Goal: Task Accomplishment & Management: Complete application form

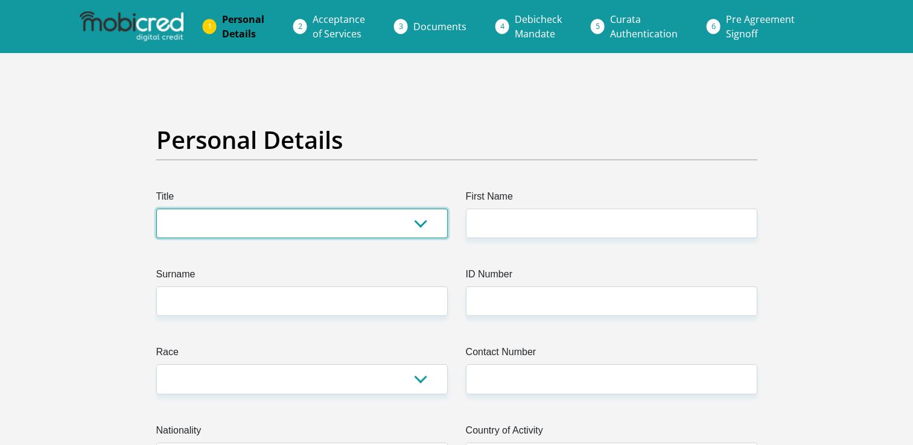
click at [347, 235] on select "Mr Ms Mrs Dr [PERSON_NAME]" at bounding box center [301, 224] width 291 height 30
select select "Mr"
click at [156, 209] on select "Mr Ms Mrs Dr [PERSON_NAME]" at bounding box center [301, 224] width 291 height 30
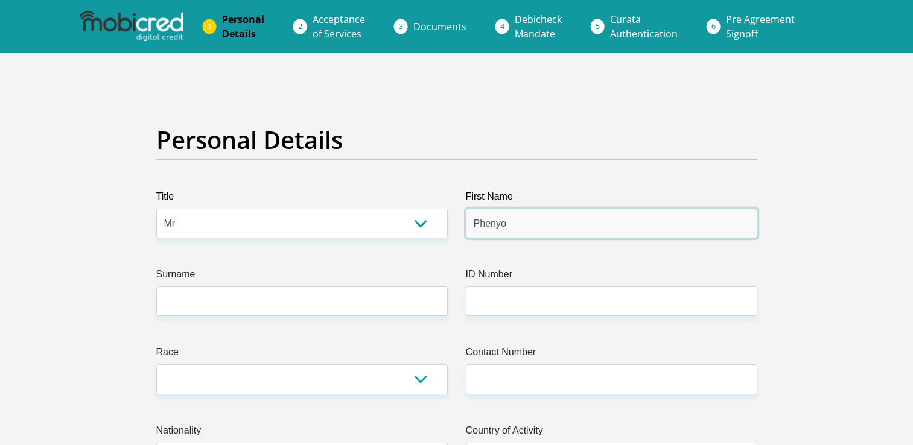
type input "Phenyo"
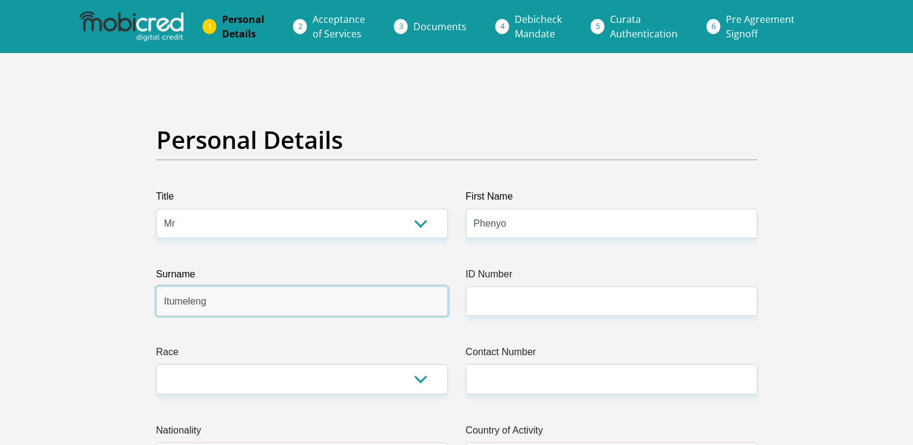
type input "Itumeleng"
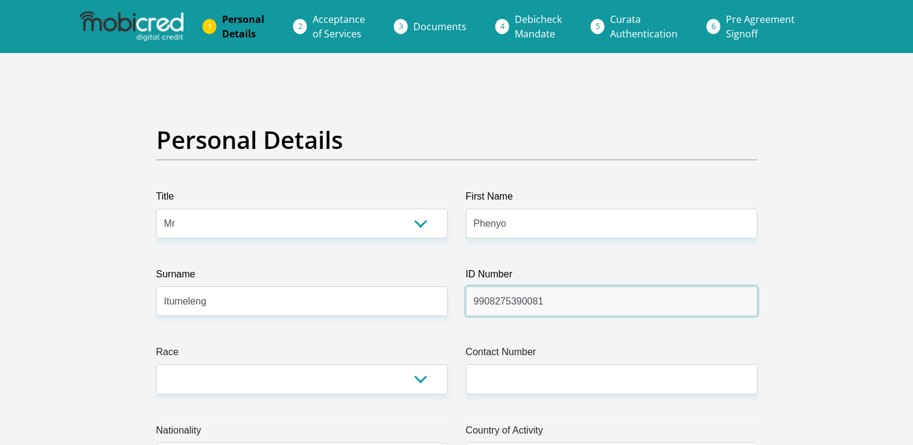
type input "9908275390081"
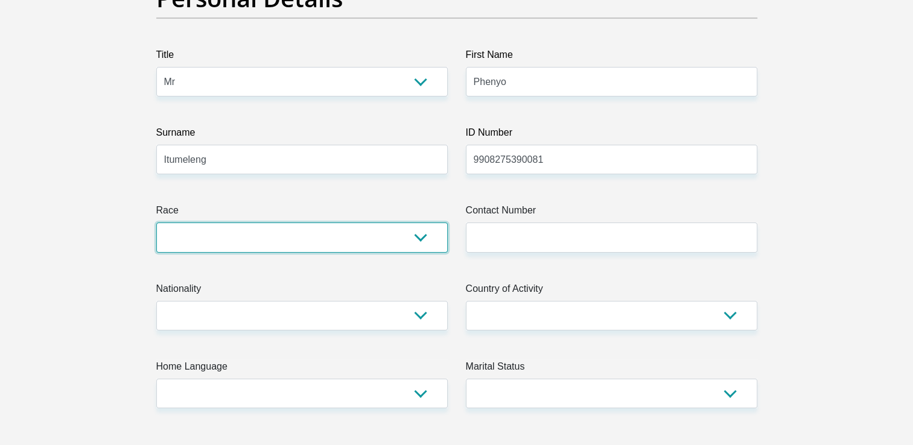
scroll to position [148, 0]
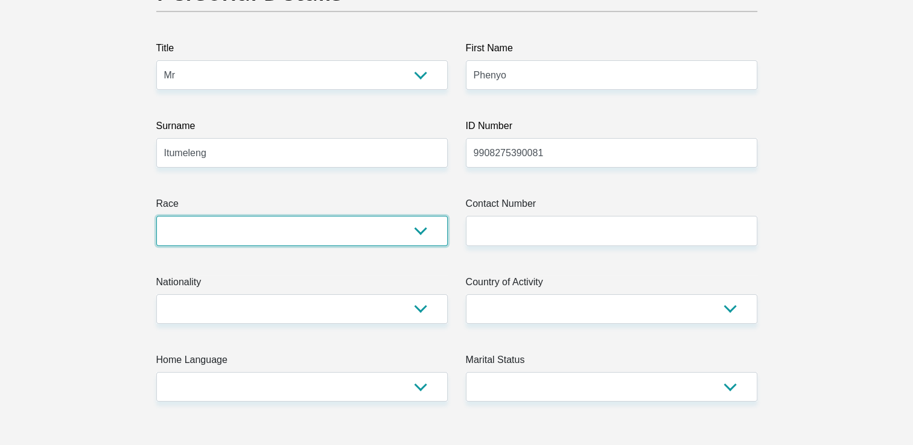
select select "1"
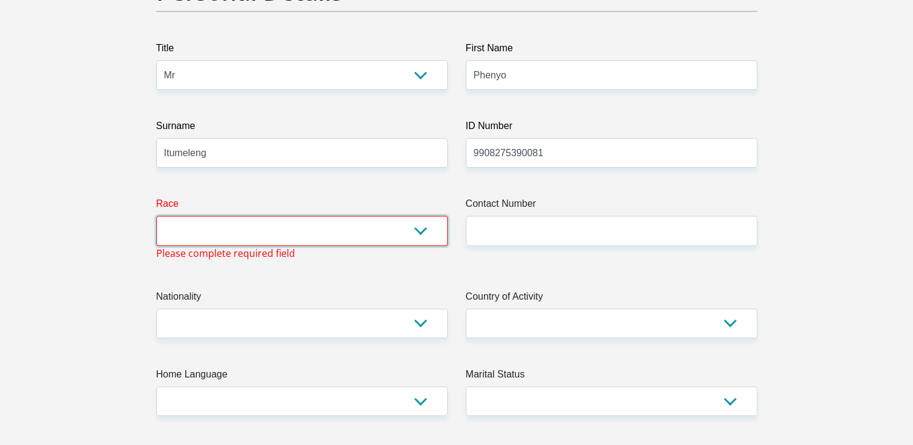
select select "1"
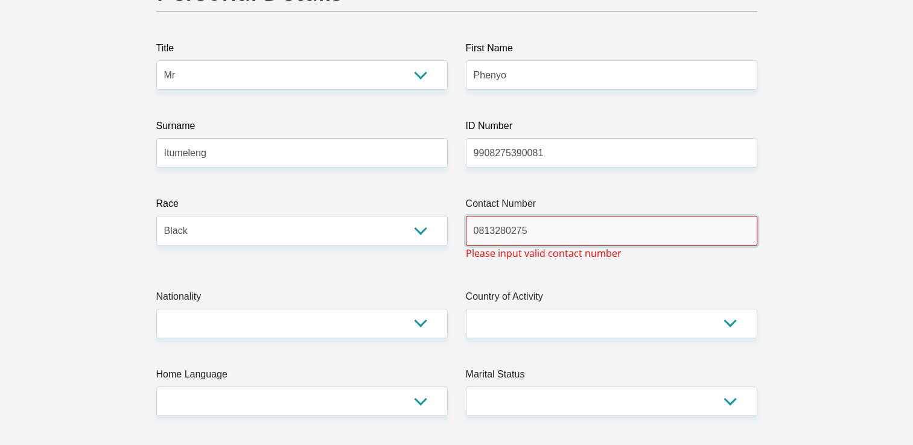
type input "0813280275"
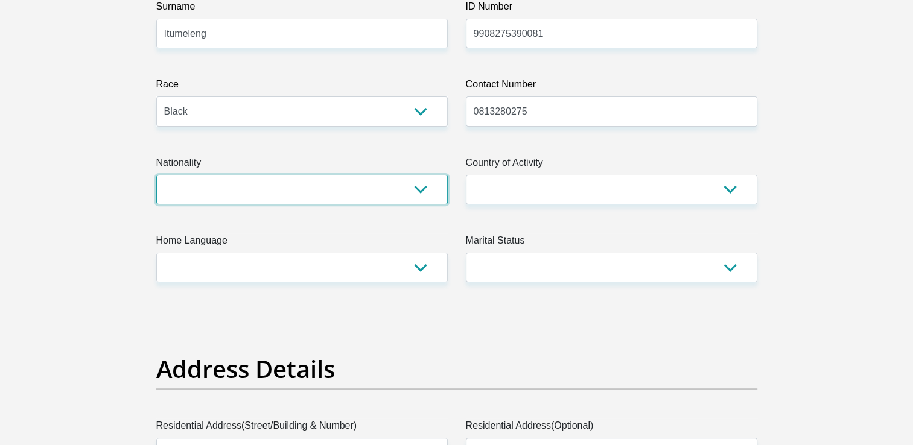
scroll to position [269, 0]
select select "ZAF"
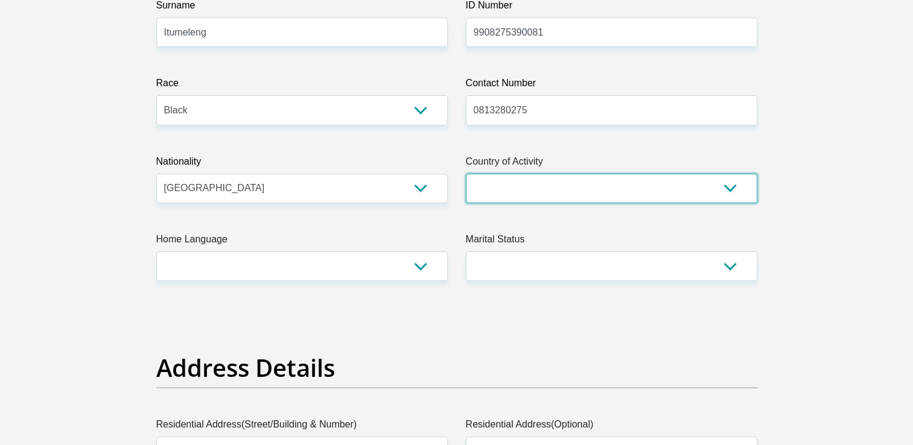
select select "ZAF"
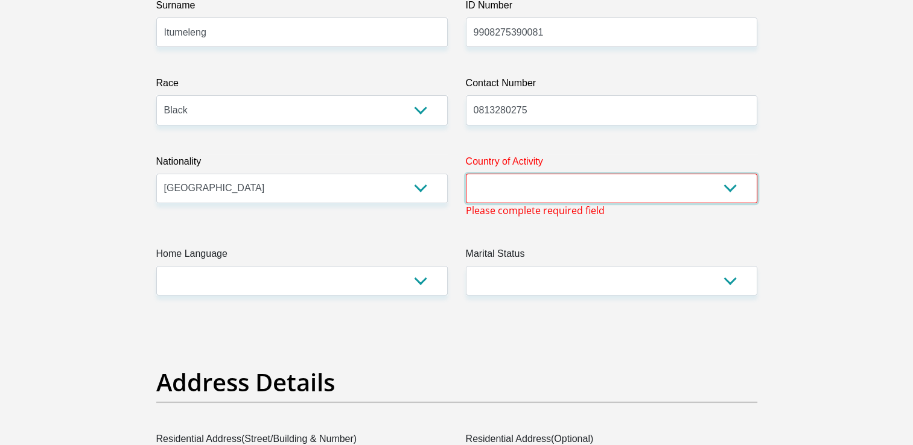
select select "ZAF"
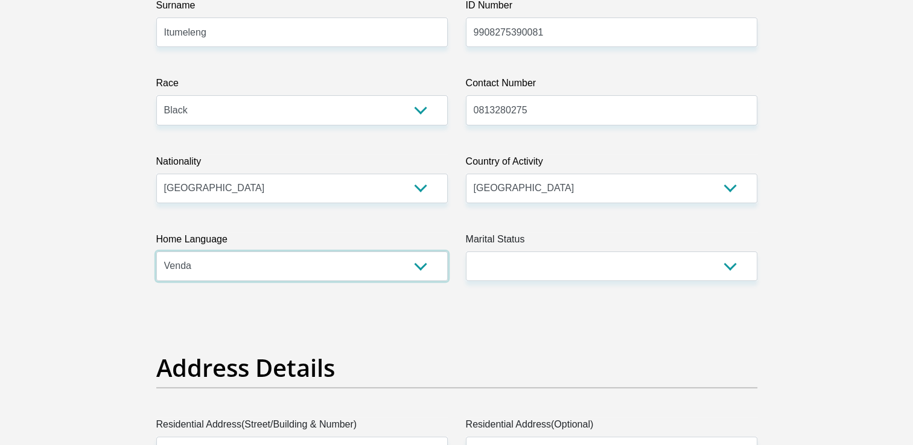
select select "tsn"
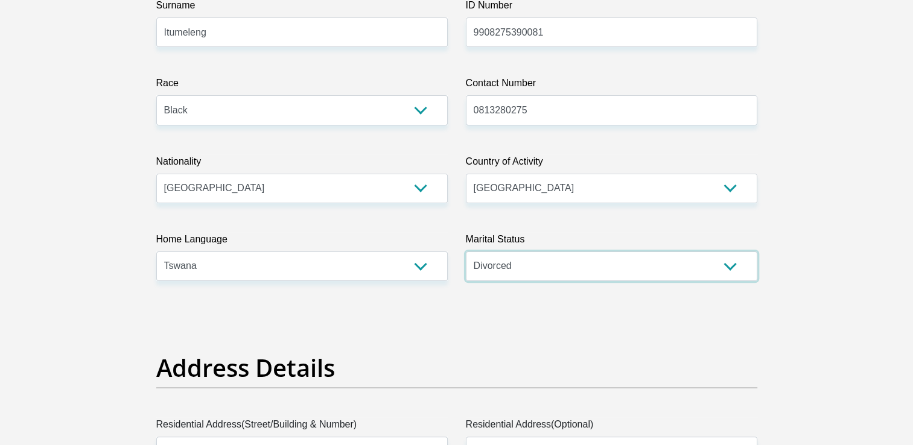
select select "2"
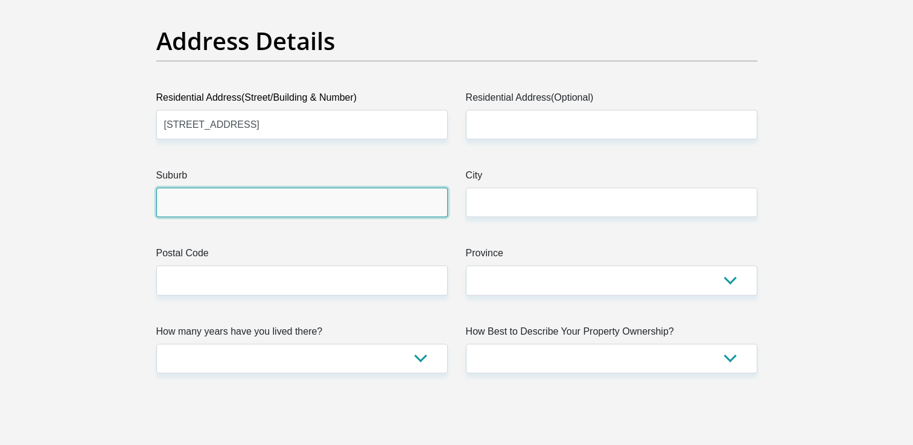
scroll to position [596, 0]
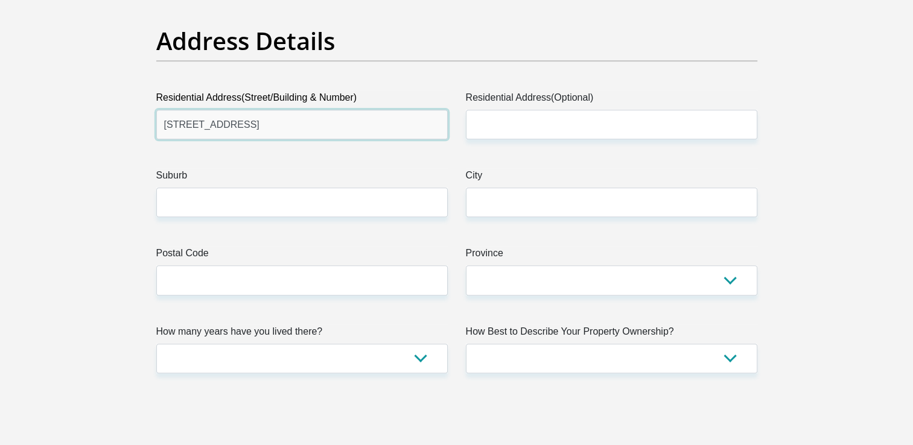
drag, startPoint x: 410, startPoint y: 125, endPoint x: 230, endPoint y: 117, distance: 179.9
click at [230, 117] on input "[STREET_ADDRESS]" at bounding box center [301, 125] width 291 height 30
type input "[STREET_ADDRESS]"
click at [183, 183] on label "Suburb" at bounding box center [301, 177] width 291 height 19
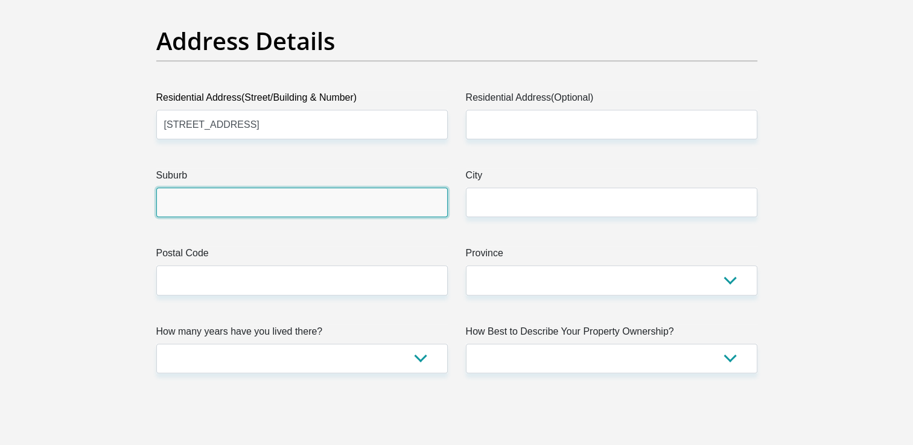
click at [183, 188] on input "Suburb" at bounding box center [301, 203] width 291 height 30
click at [189, 195] on input "Suburb" at bounding box center [301, 203] width 291 height 30
paste input "[STREET_ADDRESS]"
click at [166, 203] on input "[STREET_ADDRESS]" at bounding box center [301, 203] width 291 height 30
click at [247, 201] on input "[STREET_ADDRESS]" at bounding box center [301, 203] width 291 height 30
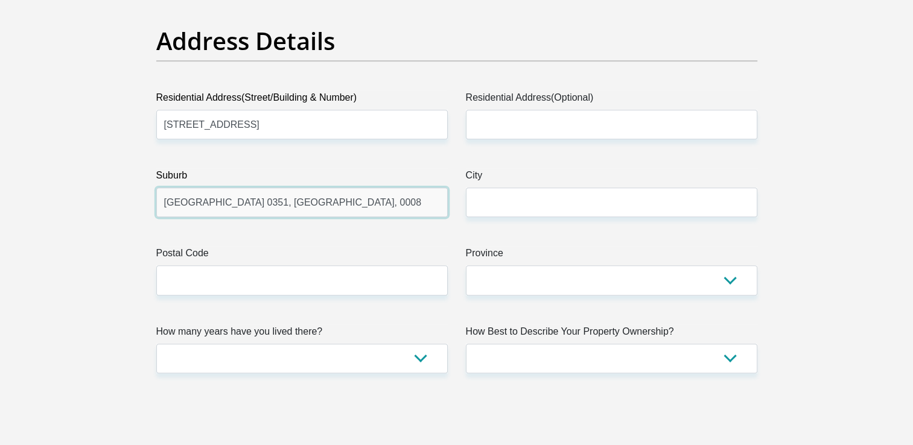
drag, startPoint x: 352, startPoint y: 207, endPoint x: 269, endPoint y: 206, distance: 82.6
click at [269, 206] on input "[GEOGRAPHIC_DATA] 0351, [GEOGRAPHIC_DATA], 0008" at bounding box center [301, 203] width 291 height 30
click at [258, 203] on input "[GEOGRAPHIC_DATA] 0351, [GEOGRAPHIC_DATA], 0008" at bounding box center [301, 203] width 291 height 30
type input "[GEOGRAPHIC_DATA]"
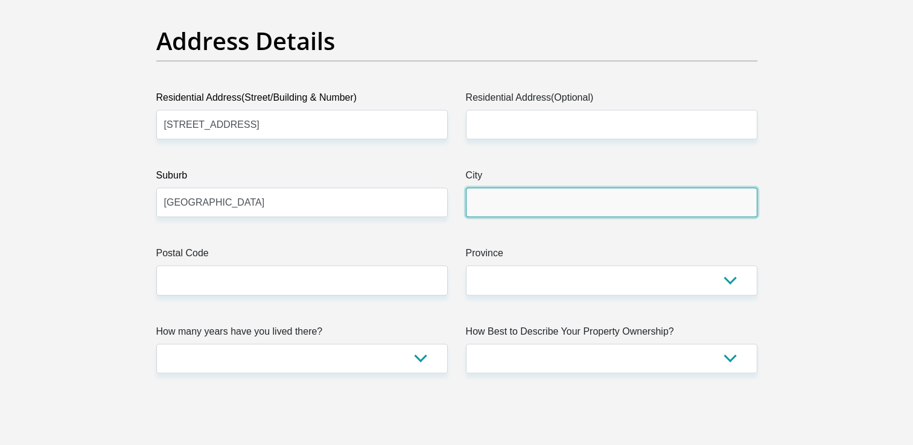
paste input "[GEOGRAPHIC_DATA], 0008"
type input "[GEOGRAPHIC_DATA]"
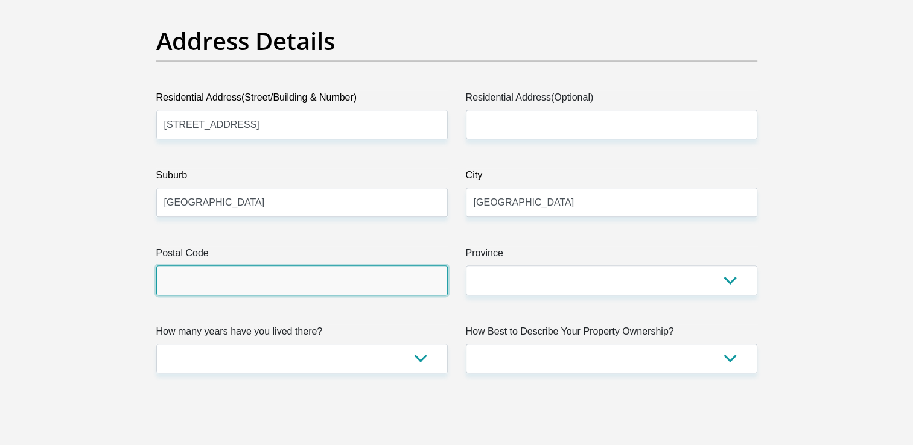
paste input "0008"
type input "0008"
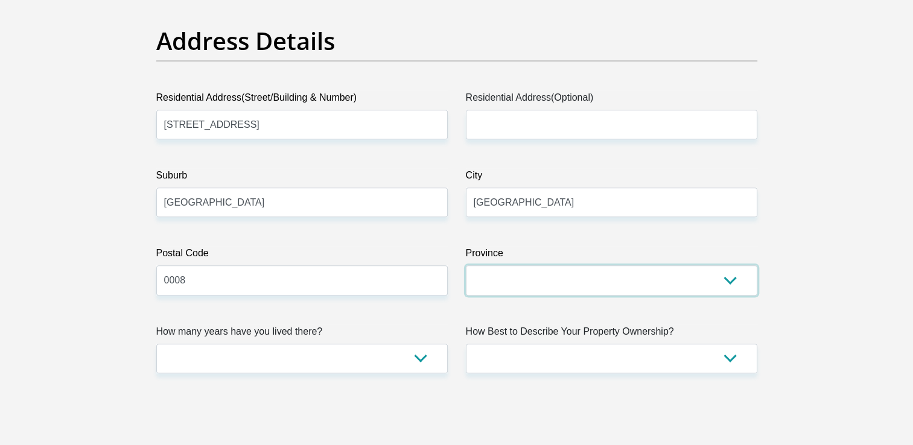
select select "Gauteng"
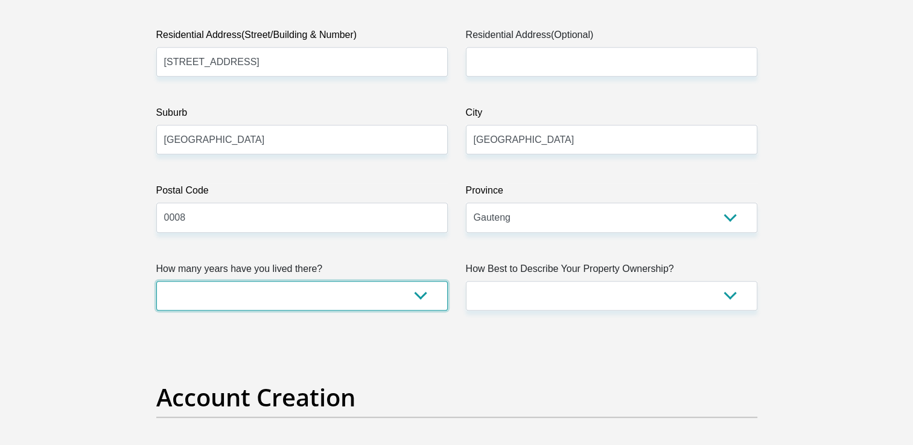
scroll to position [660, 0]
select select "0"
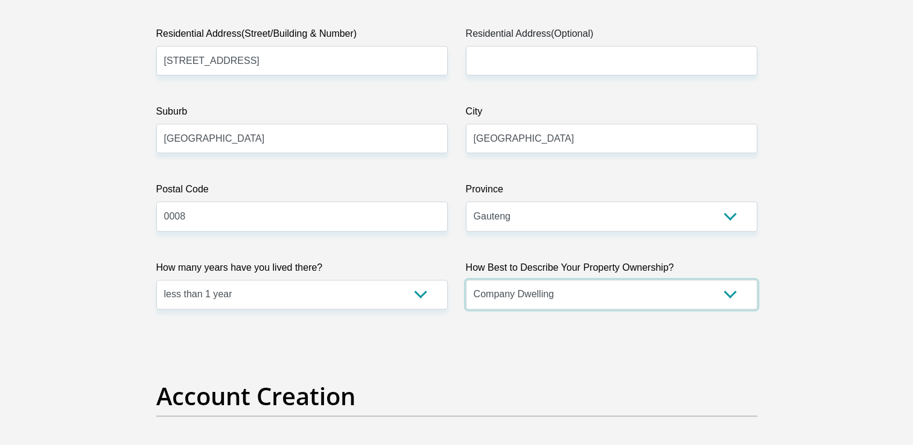
select select "parents"
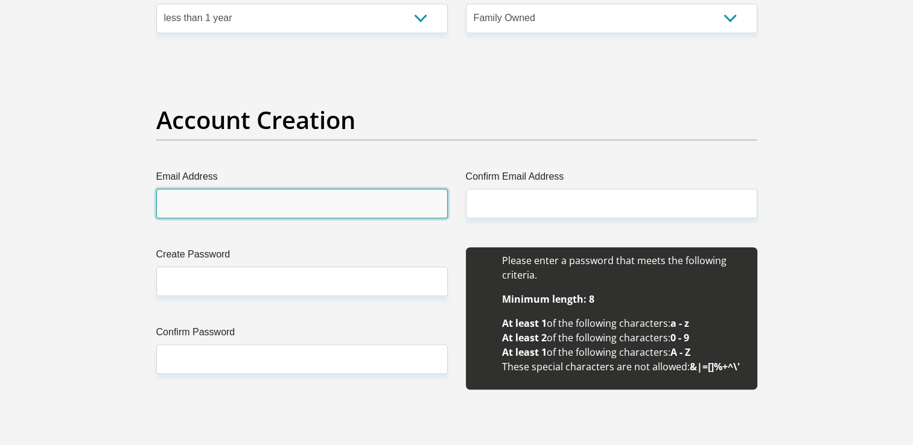
scroll to position [937, 0]
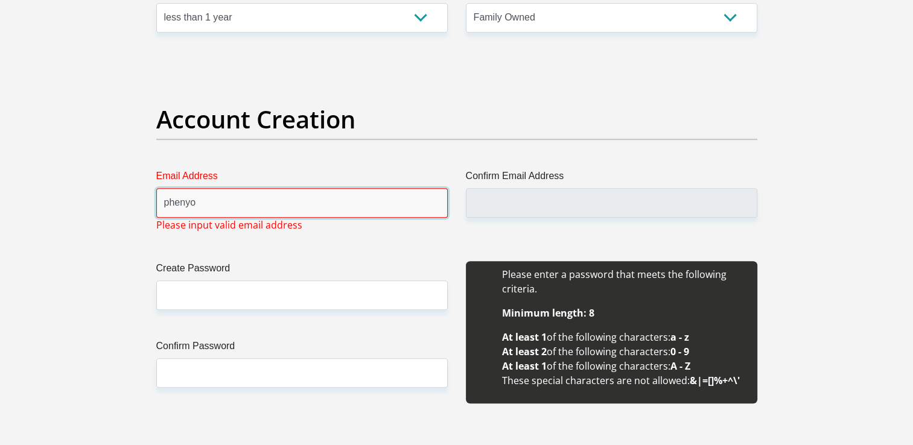
type input "[EMAIL_ADDRESS][DOMAIN_NAME]"
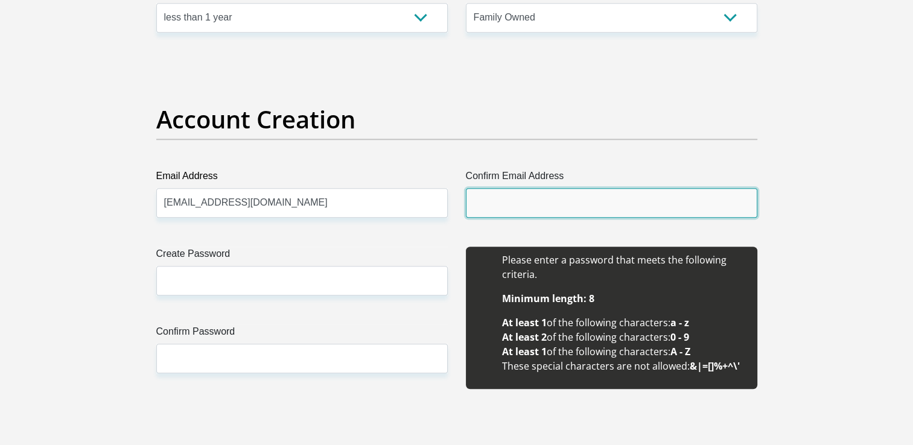
type input "[EMAIL_ADDRESS][DOMAIN_NAME]"
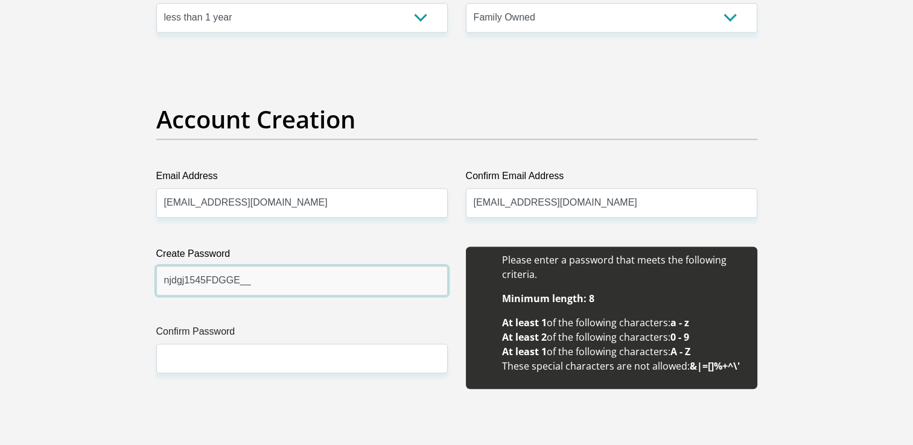
drag, startPoint x: 330, startPoint y: 283, endPoint x: 92, endPoint y: 269, distance: 238.7
type input "njdgj1545FDGGE__"
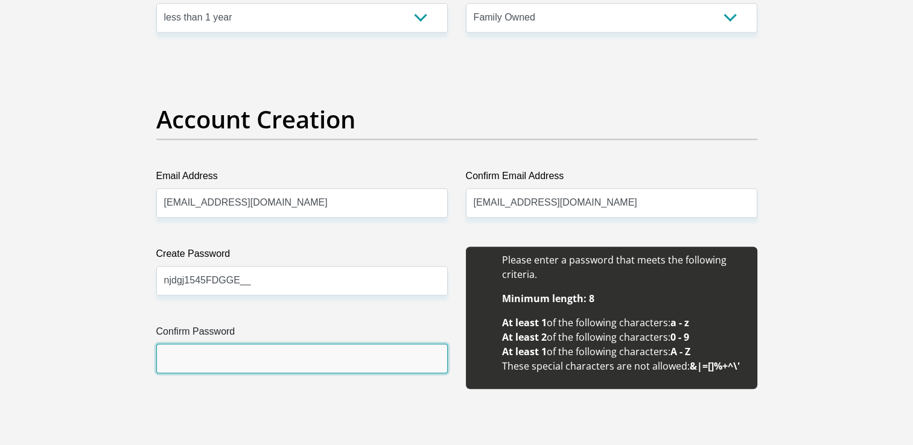
paste input "njdgj1545FDGGE__"
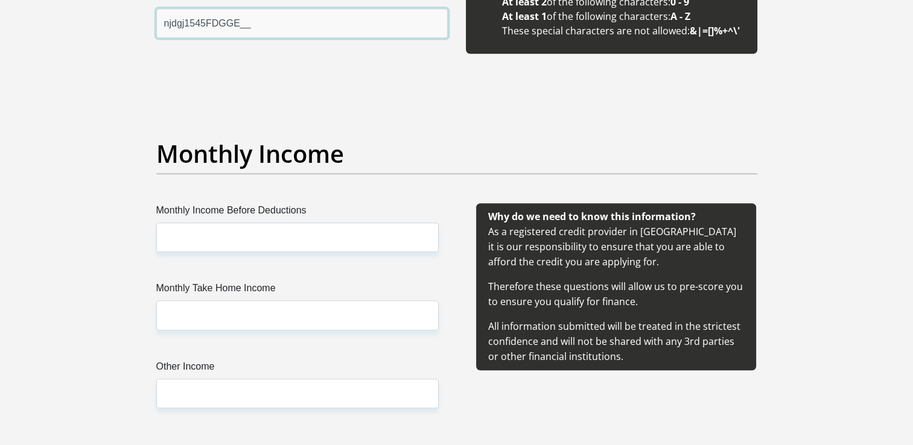
type input "njdgj1545FDGGE__"
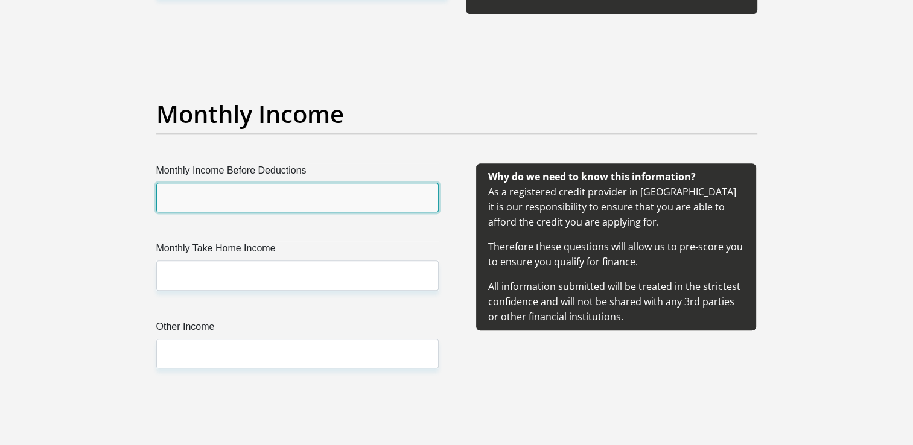
scroll to position [1319, 0]
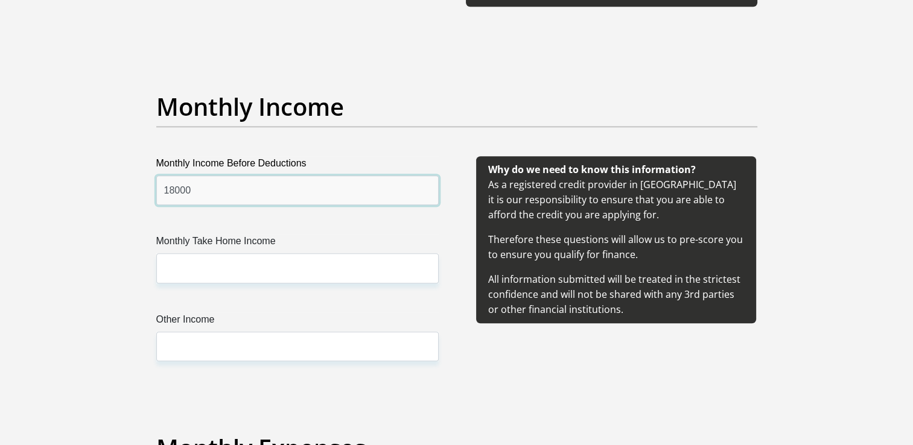
drag, startPoint x: 193, startPoint y: 199, endPoint x: 78, endPoint y: 180, distance: 116.7
type input "25000"
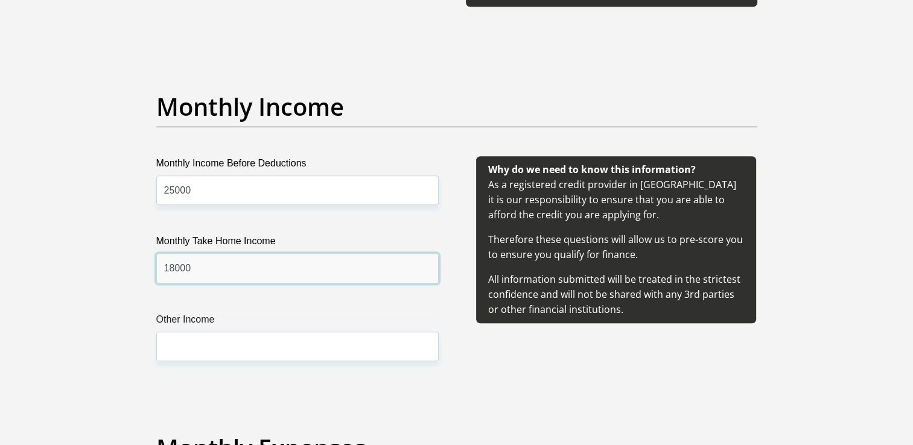
type input "18000"
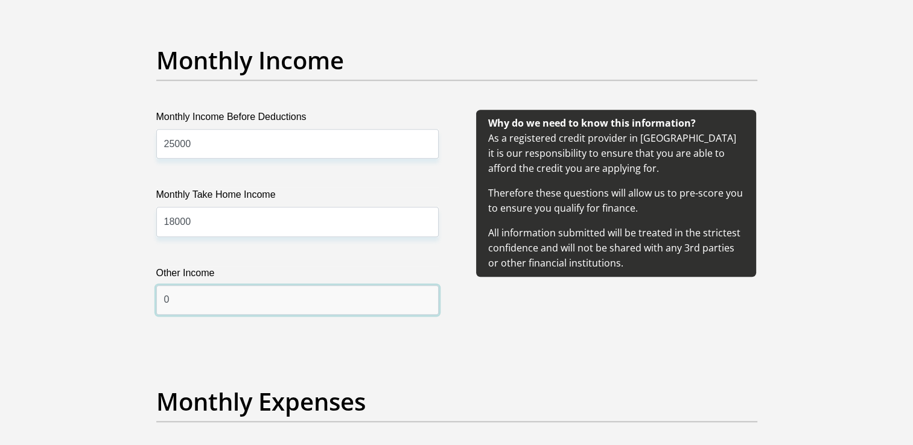
type input "0"
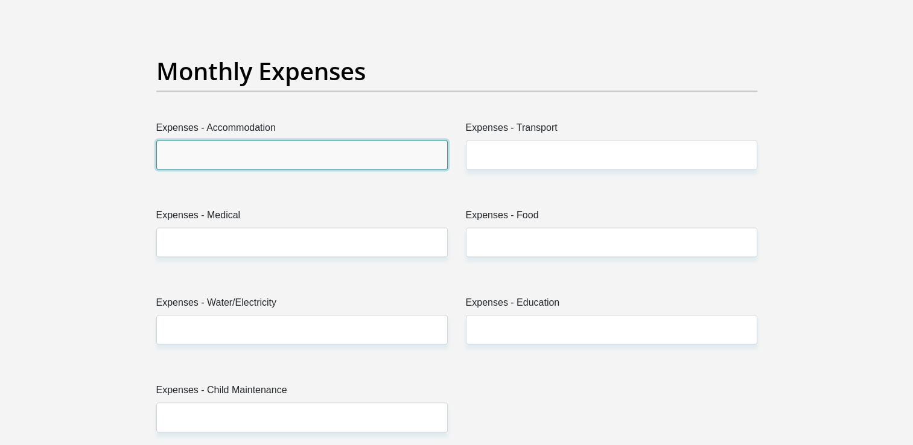
scroll to position [1697, 0]
type input "3750"
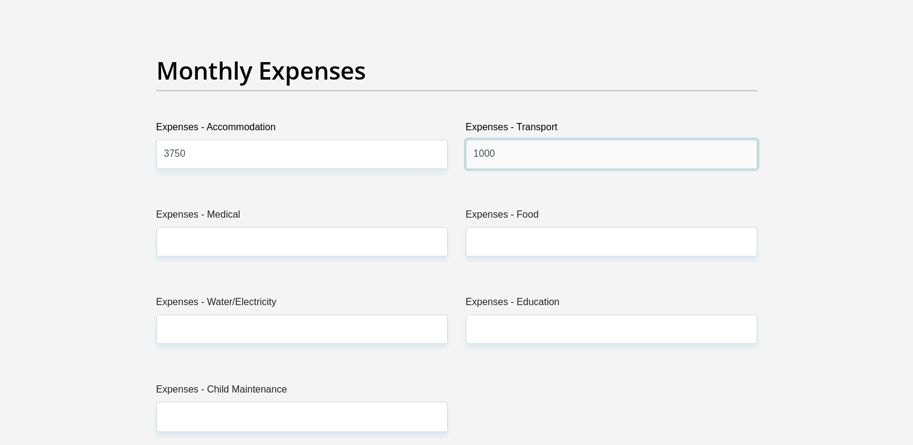
type input "1000"
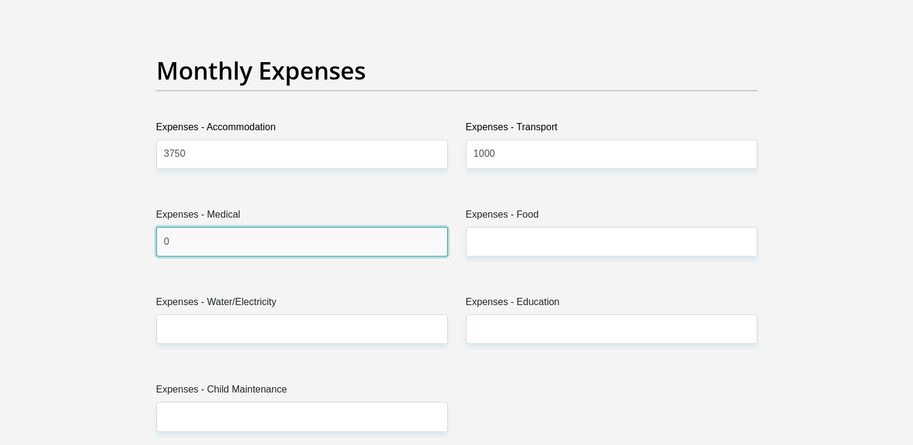
type input "0"
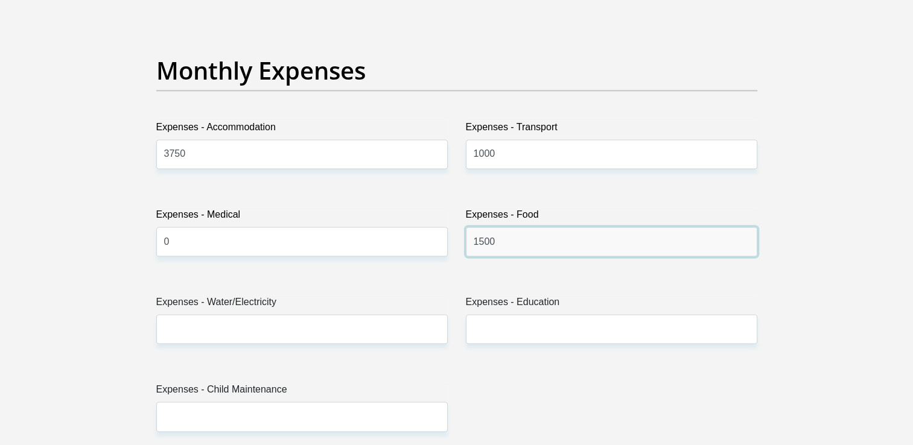
type input "1500"
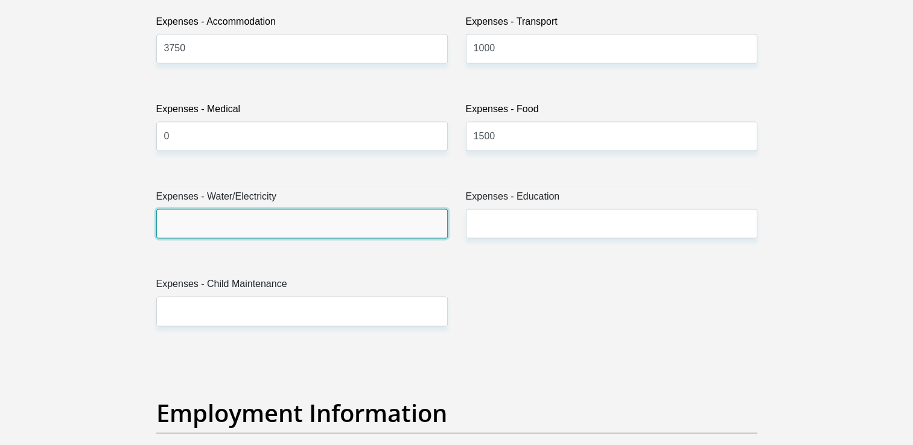
scroll to position [1803, 0]
type input "1000"
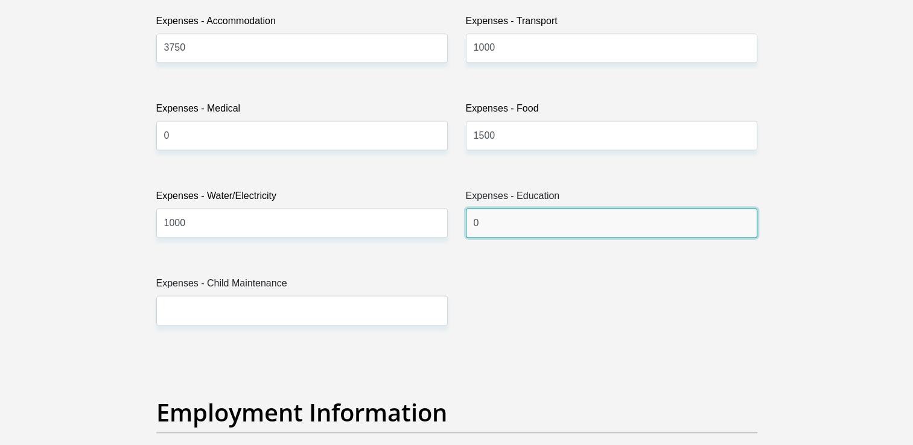
type input "061401"
drag, startPoint x: 521, startPoint y: 218, endPoint x: 427, endPoint y: 204, distance: 95.2
click at [427, 204] on div "Title Mr Ms Mrs Dr [PERSON_NAME] First Name Phenyo Surname Itumeleng ID Number …" at bounding box center [456, 349] width 619 height 3925
type input "061401"
drag, startPoint x: 560, startPoint y: 232, endPoint x: 450, endPoint y: 199, distance: 114.5
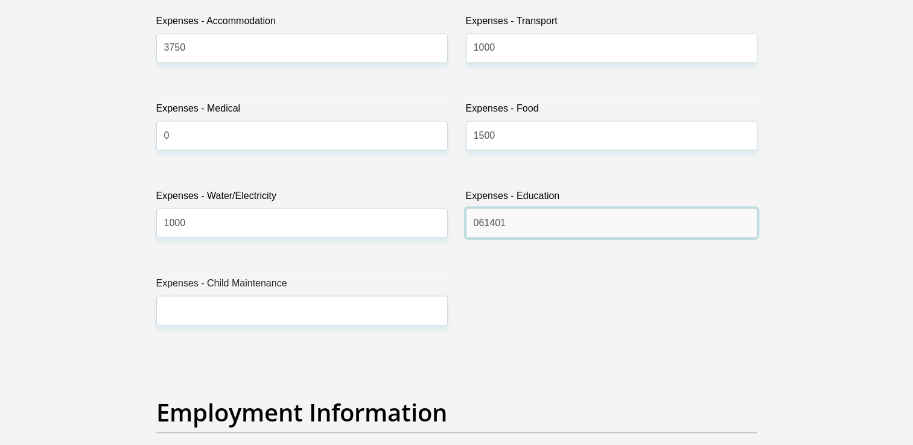
click at [450, 199] on div "Title Mr Ms Mrs Dr [PERSON_NAME] First Name Phenyo Surname Itumeleng ID Number …" at bounding box center [456, 349] width 619 height 3925
type input "0"
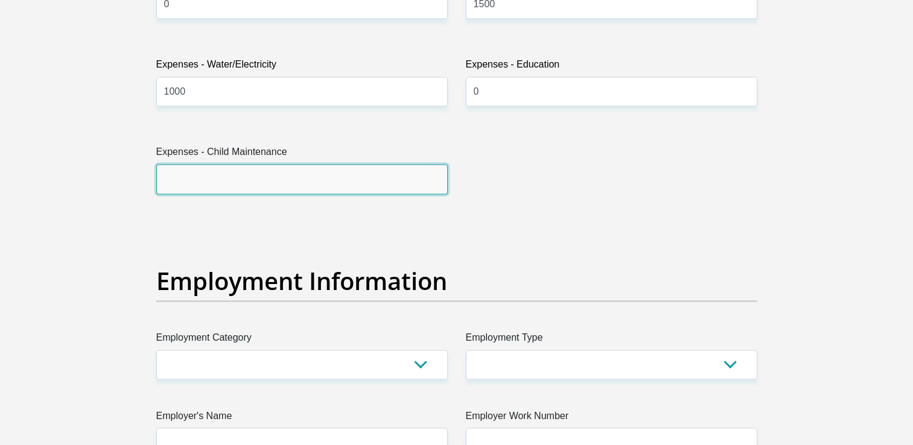
scroll to position [1936, 0]
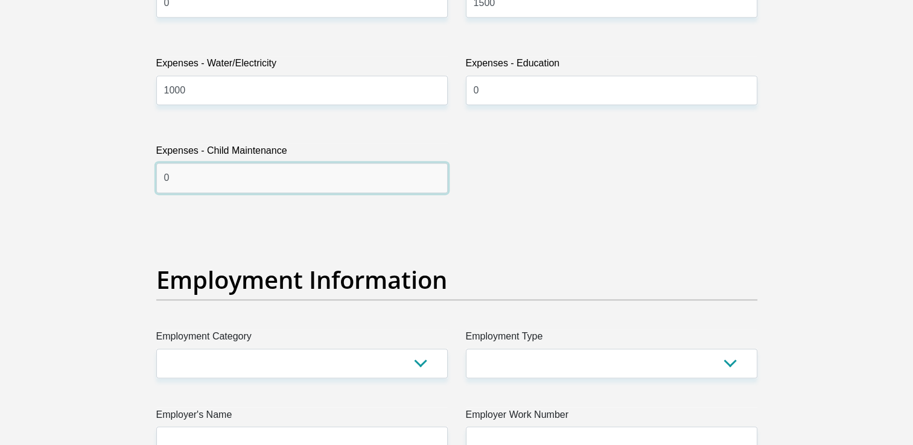
type input "0"
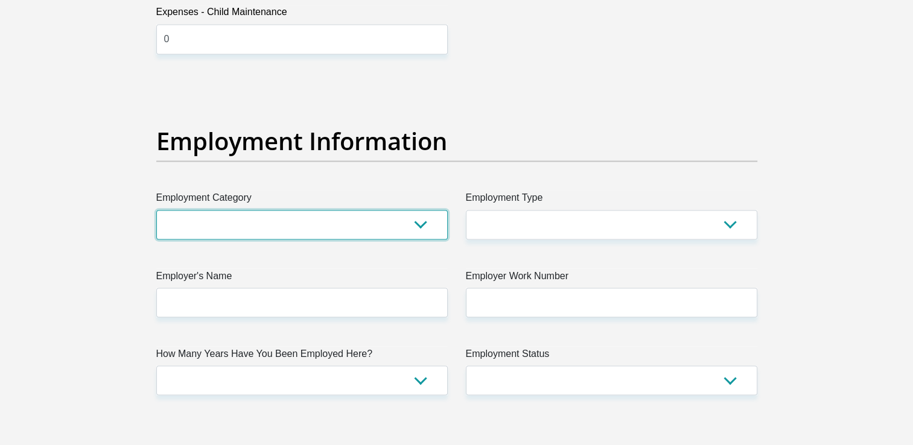
scroll to position [2104, 0]
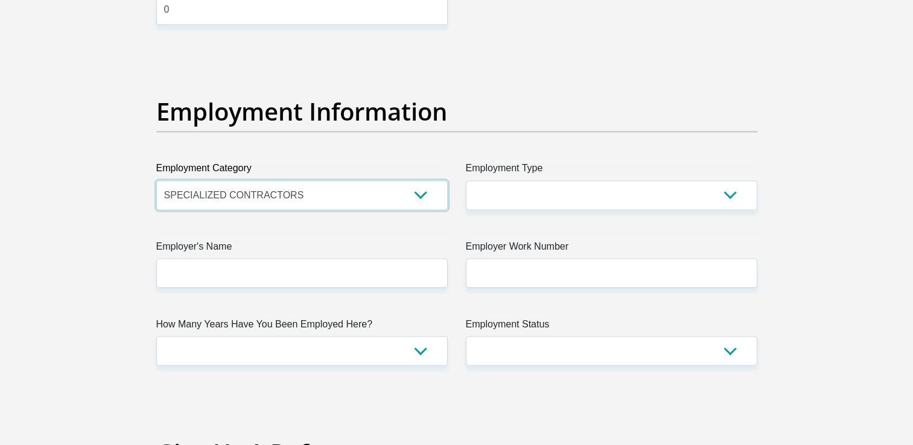
click at [405, 188] on select "AGRICULTURE ALCOHOL & TOBACCO CONSTRUCTION MATERIALS METALLURGY EQUIPMENT FOR R…" at bounding box center [301, 195] width 291 height 30
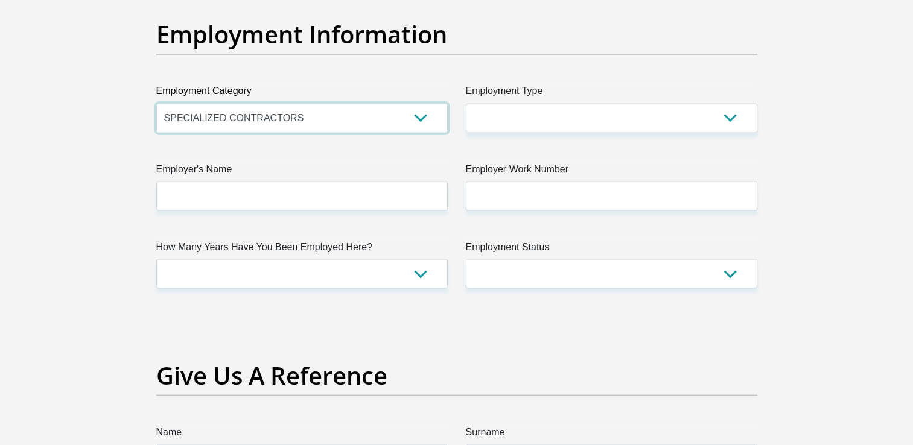
scroll to position [2180, 0]
click at [413, 72] on div "Employment Information" at bounding box center [456, 53] width 619 height 64
click at [417, 127] on select "AGRICULTURE ALCOHOL & TOBACCO CONSTRUCTION MATERIALS METALLURGY EQUIPMENT FOR R…" at bounding box center [301, 119] width 291 height 30
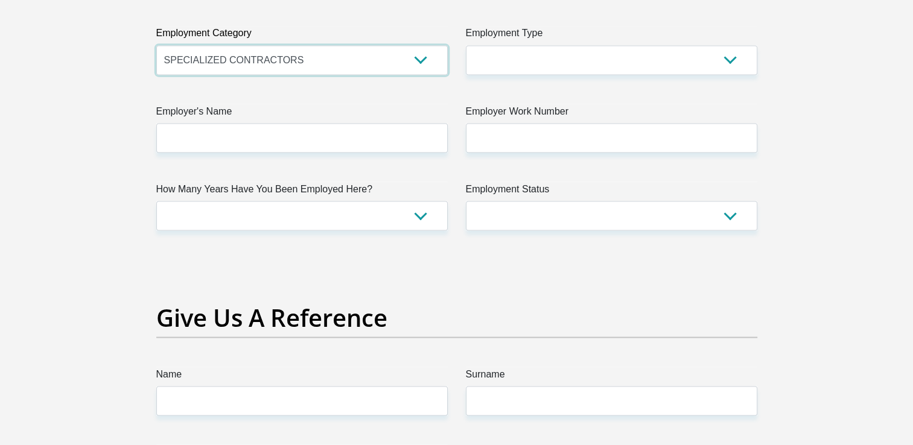
scroll to position [2249, 0]
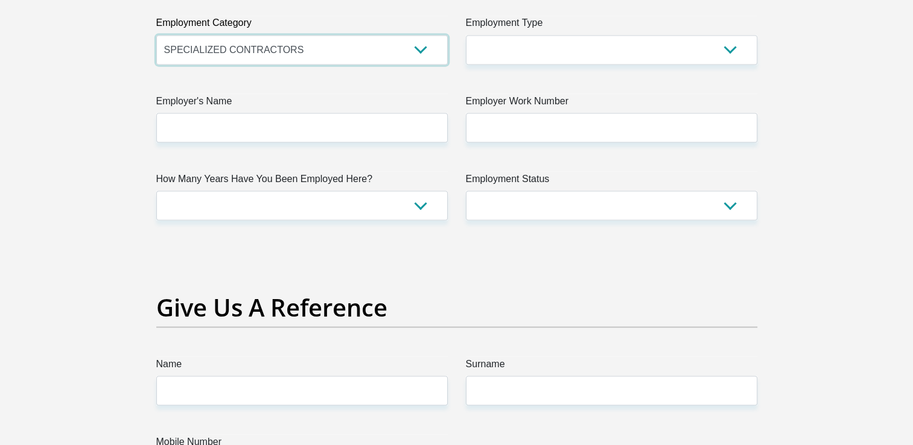
click at [417, 35] on select "AGRICULTURE ALCOHOL & TOBACCO CONSTRUCTION MATERIALS METALLURGY EQUIPMENT FOR R…" at bounding box center [301, 50] width 291 height 30
select select "28"
click at [156, 35] on select "AGRICULTURE ALCOHOL & TOBACCO CONSTRUCTION MATERIALS METALLURGY EQUIPMENT FOR R…" at bounding box center [301, 50] width 291 height 30
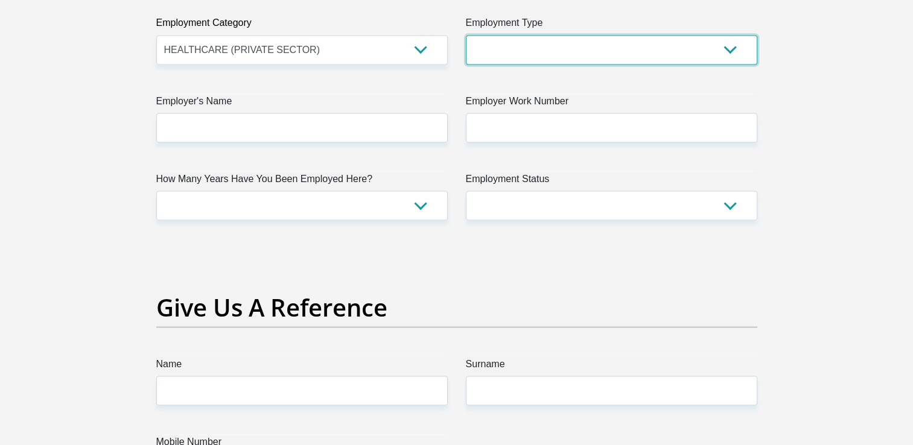
click at [532, 61] on select "College/Lecturer Craft Seller Creative Driver Executive Farmer Forces - Non Com…" at bounding box center [611, 50] width 291 height 30
select select "Service Industry"
click at [466, 35] on select "College/Lecturer Craft Seller Creative Driver Executive Farmer Forces - Non Com…" at bounding box center [611, 50] width 291 height 30
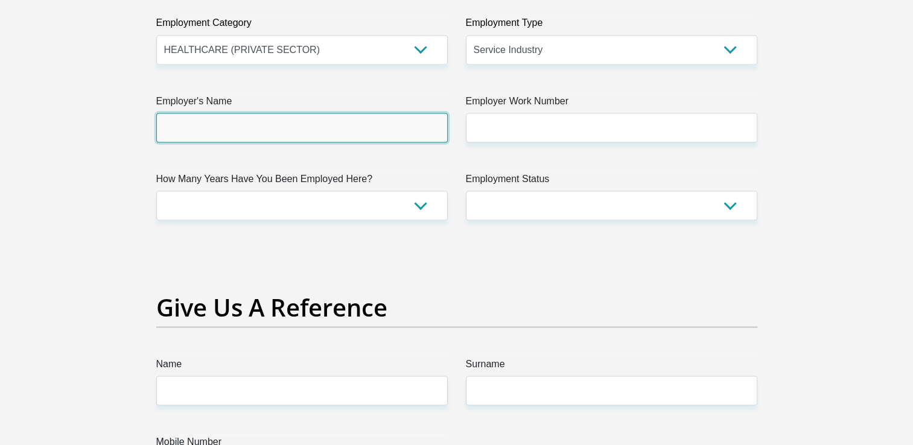
click at [400, 133] on input "Employer's Name" at bounding box center [301, 128] width 291 height 30
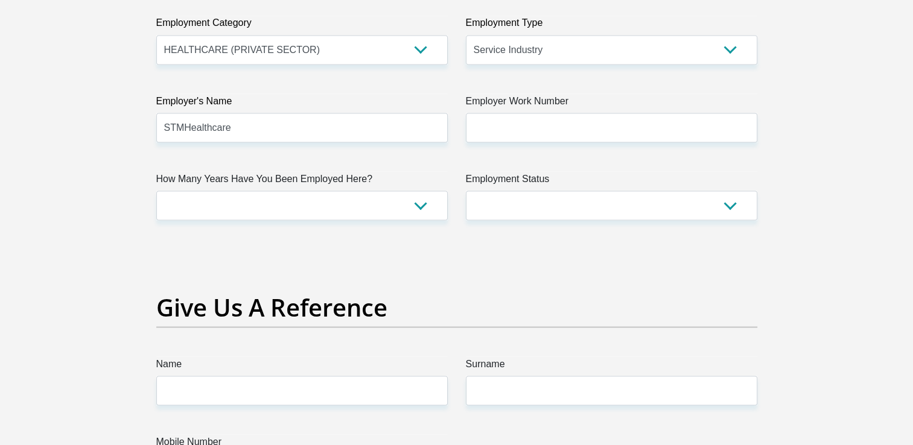
click at [201, 128] on input "STMHe" at bounding box center [301, 128] width 291 height 30
paste input "text"
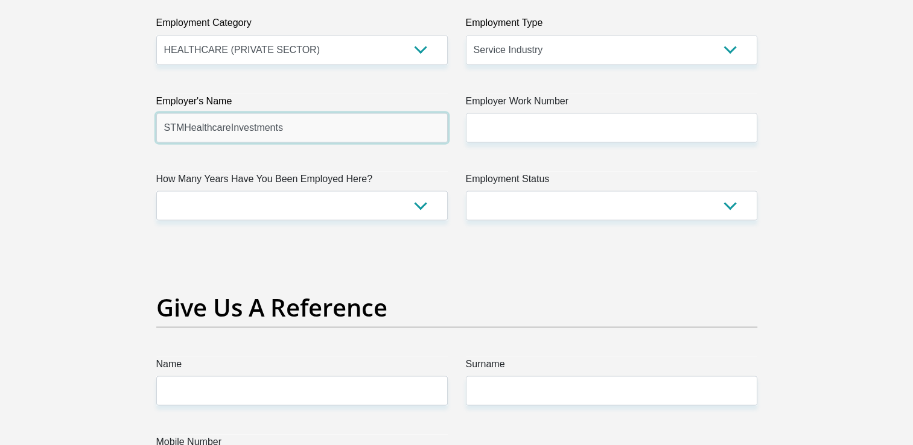
type input "STMHealthcareInvestments"
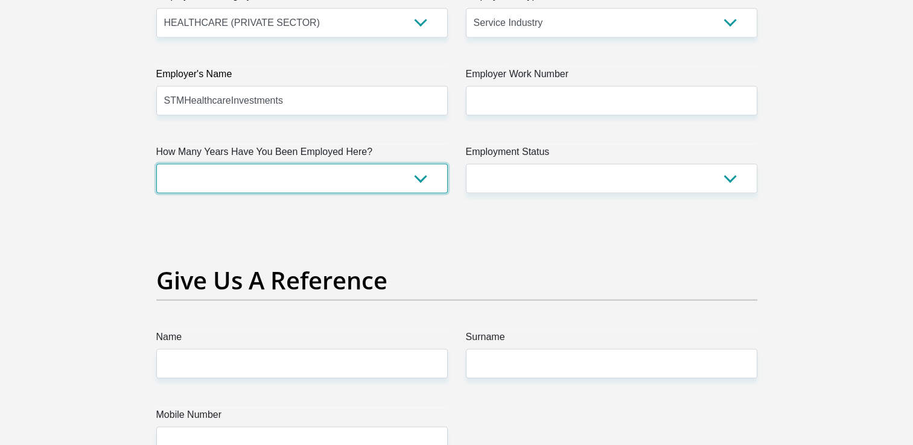
scroll to position [2277, 0]
click at [364, 182] on select "less than 1 year 1-3 years 3-5 years 5+ years" at bounding box center [301, 178] width 291 height 30
select select "6"
click at [156, 163] on select "less than 1 year 1-3 years 3-5 years 5+ years" at bounding box center [301, 178] width 291 height 30
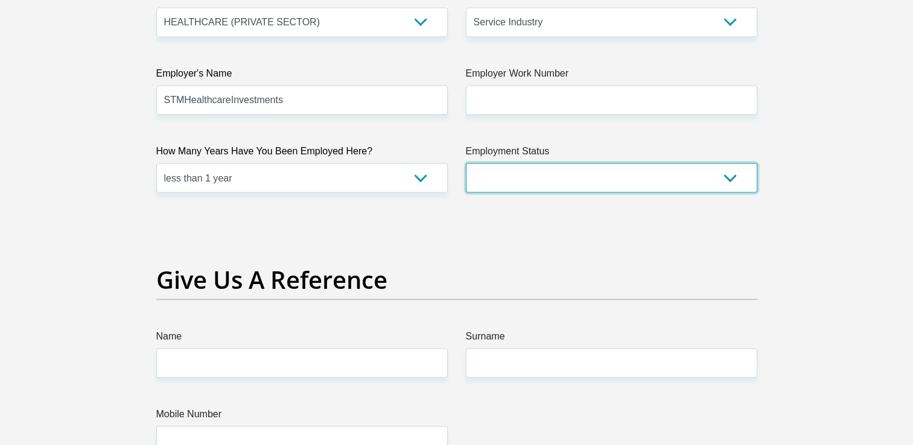
click at [551, 175] on select "Permanent/Full-time Part-time/Casual [DEMOGRAPHIC_DATA] Worker Self-Employed Ho…" at bounding box center [611, 178] width 291 height 30
select select "1"
click at [466, 163] on select "Permanent/Full-time Part-time/Casual [DEMOGRAPHIC_DATA] Worker Self-Employed Ho…" at bounding box center [611, 178] width 291 height 30
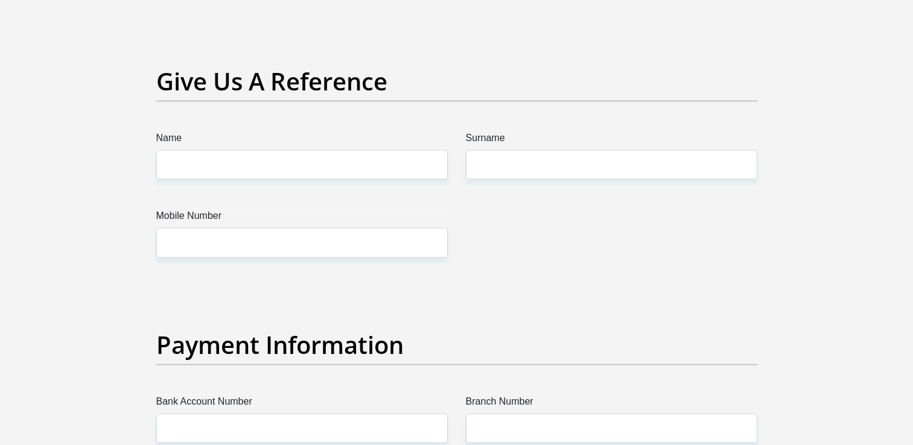
scroll to position [2476, 0]
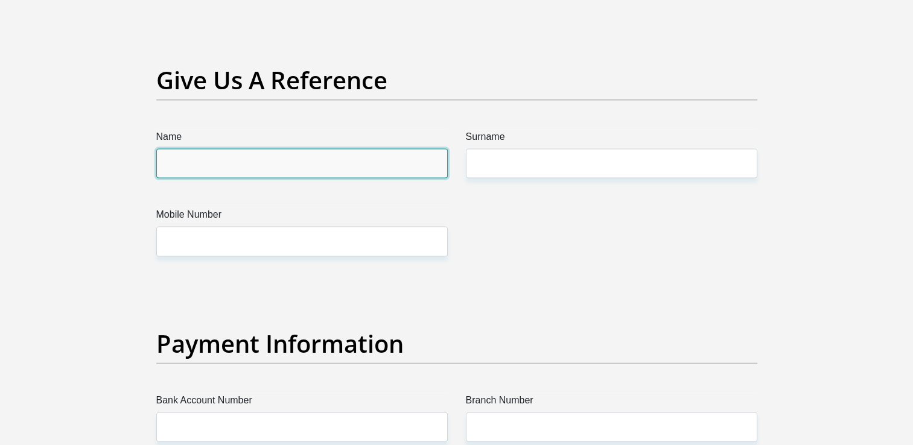
click at [364, 166] on input "Name" at bounding box center [301, 164] width 291 height 30
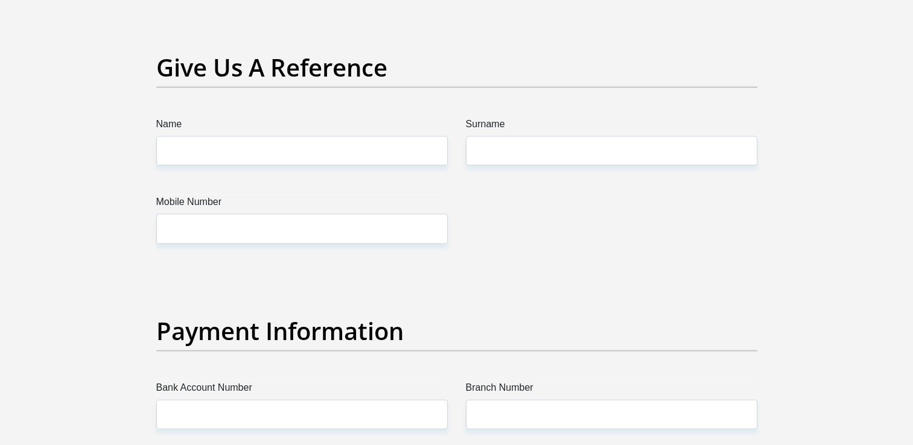
scroll to position [2492, 0]
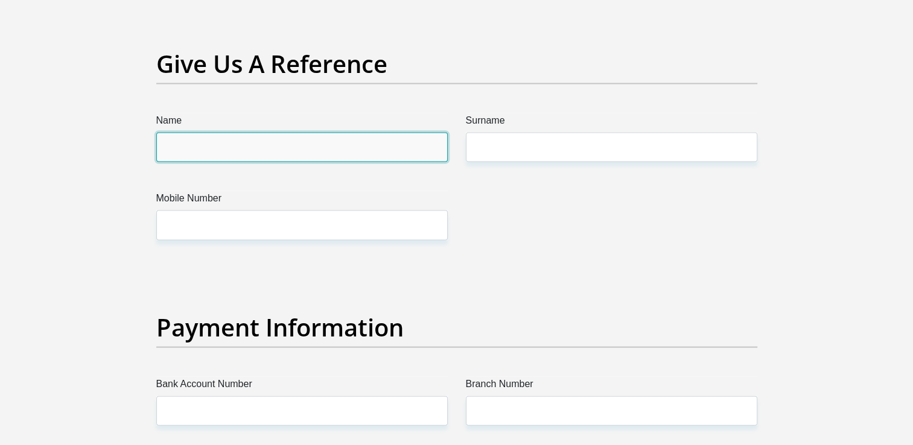
click at [417, 156] on input "Name" at bounding box center [301, 148] width 291 height 30
type input "[PERSON_NAME]"
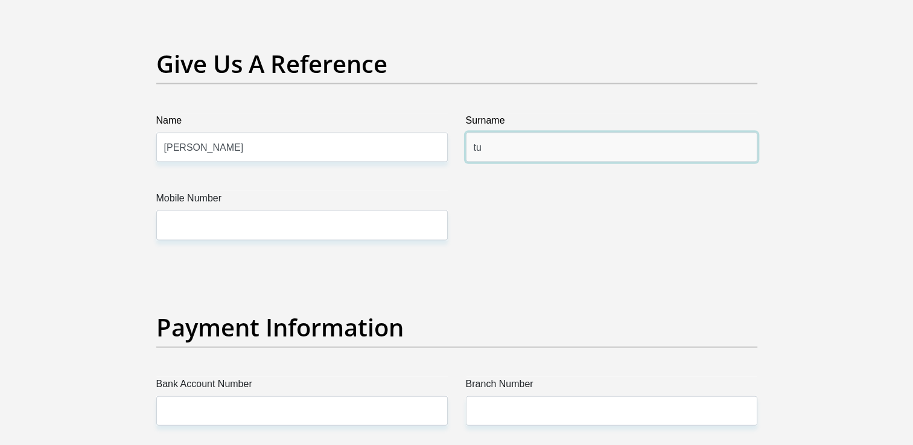
type input "t"
type input "Itumeleng"
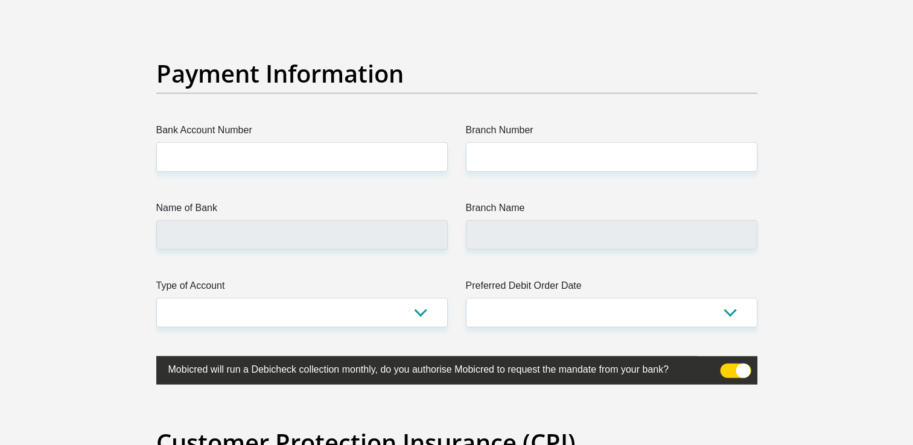
scroll to position [2751, 0]
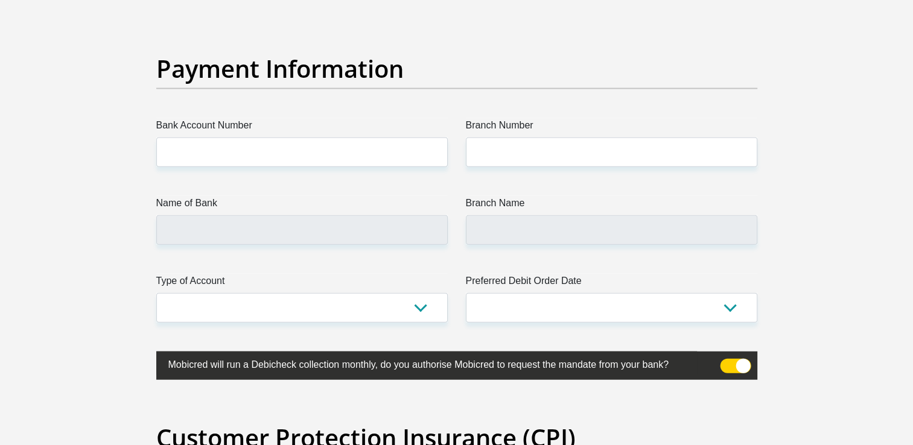
type input "0677657451"
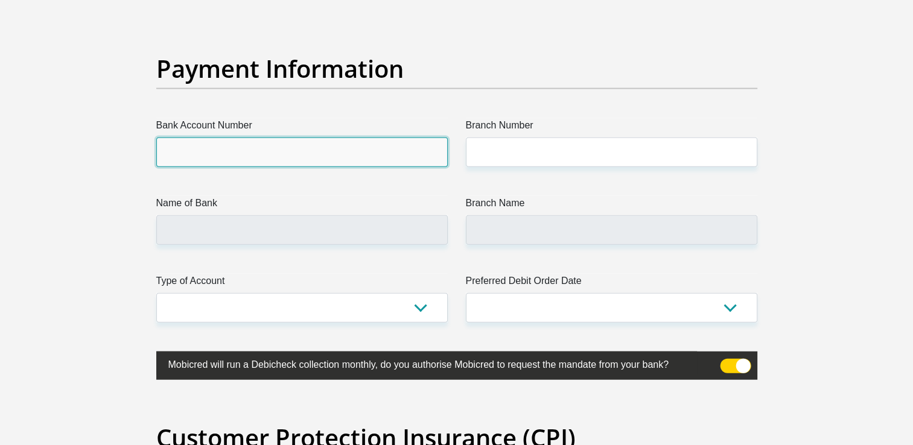
click at [386, 146] on input "Bank Account Number" at bounding box center [301, 153] width 291 height 30
type input "1"
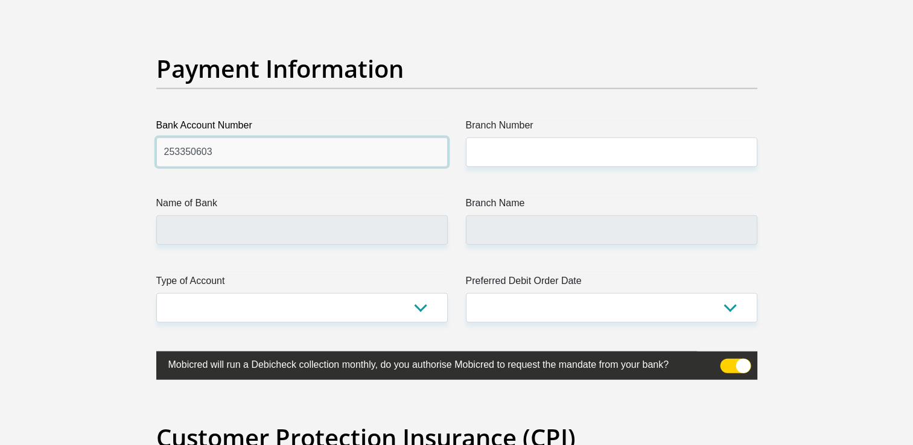
type input "253350603"
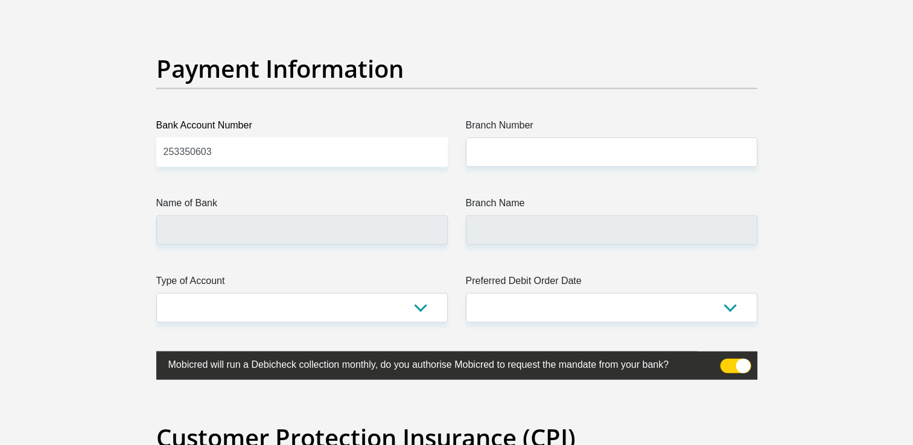
click at [286, 208] on label "Name of Bank" at bounding box center [301, 205] width 291 height 19
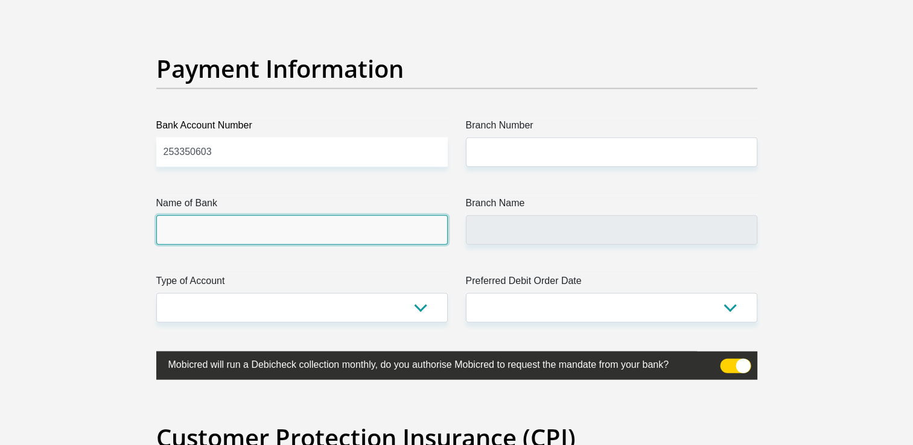
click at [286, 215] on input "Name of Bank" at bounding box center [301, 230] width 291 height 30
click at [277, 221] on input "Name of Bank" at bounding box center [301, 230] width 291 height 30
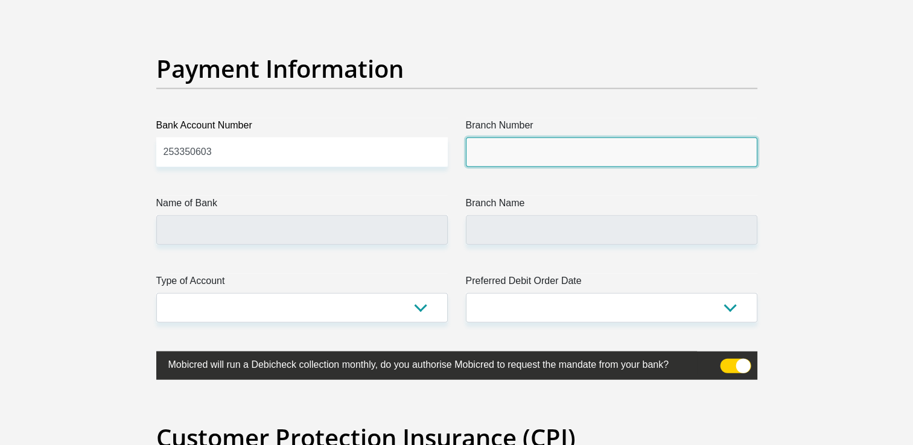
click at [519, 144] on input "Branch Number" at bounding box center [611, 153] width 291 height 30
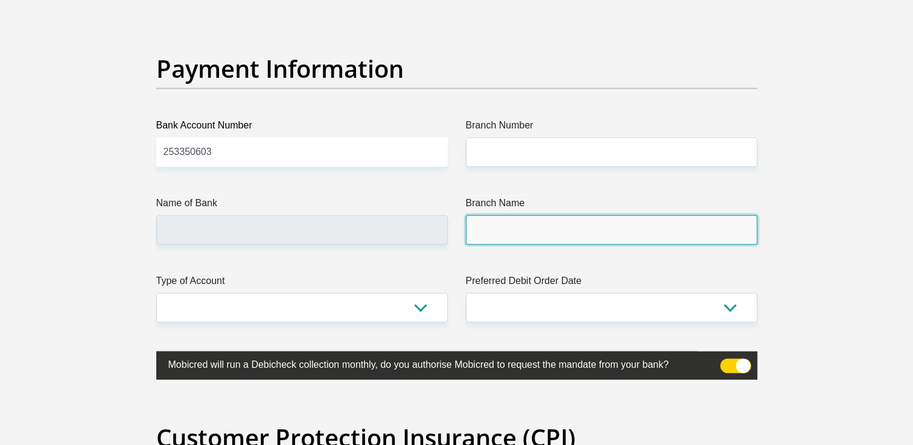
click at [522, 218] on input "Branch Name" at bounding box center [611, 230] width 291 height 30
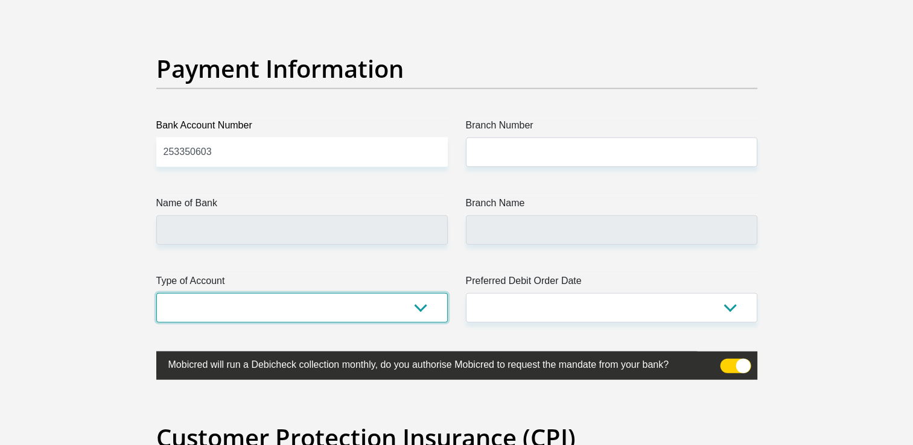
click at [390, 314] on select "Cheque Savings" at bounding box center [301, 308] width 291 height 30
select select "CUR"
click at [156, 293] on select "Cheque Savings" at bounding box center [301, 308] width 291 height 30
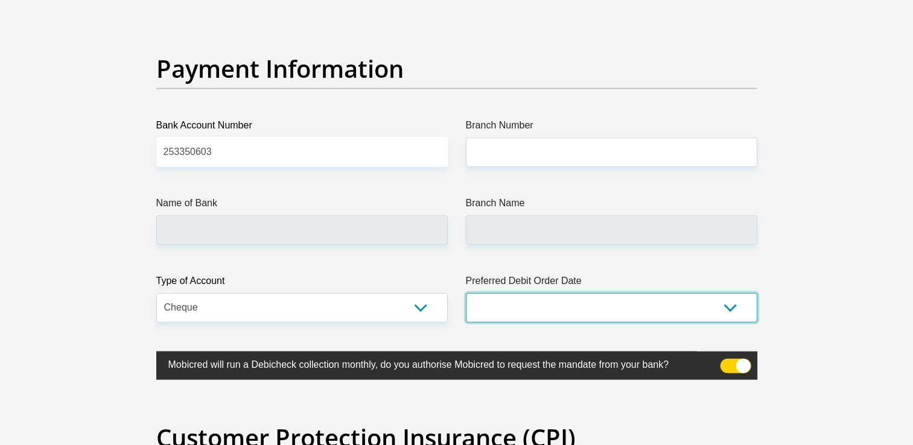
click at [565, 296] on select "1st 2nd 3rd 4th 5th 7th 18th 19th 20th 21st 22nd 23rd 24th 25th 26th 27th 28th …" at bounding box center [611, 308] width 291 height 30
select select "3"
click at [466, 293] on select "1st 2nd 3rd 4th 5th 7th 18th 19th 20th 21st 22nd 23rd 24th 25th 26th 27th 28th …" at bounding box center [611, 308] width 291 height 30
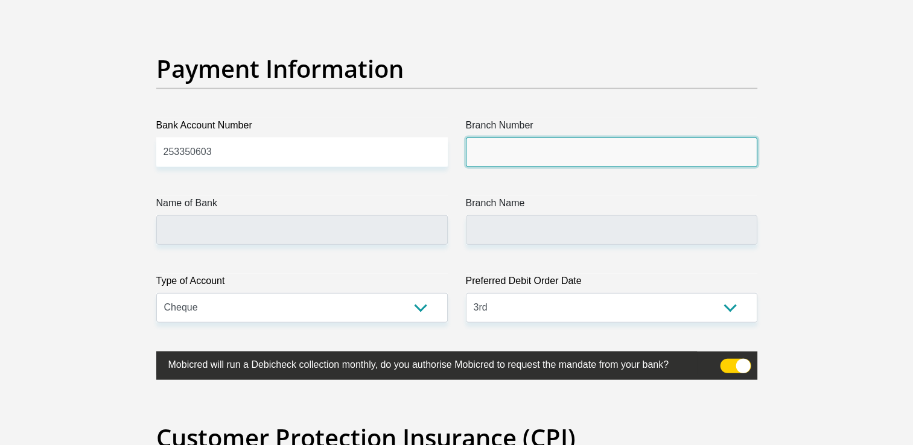
click at [535, 143] on input "Branch Number" at bounding box center [611, 153] width 291 height 30
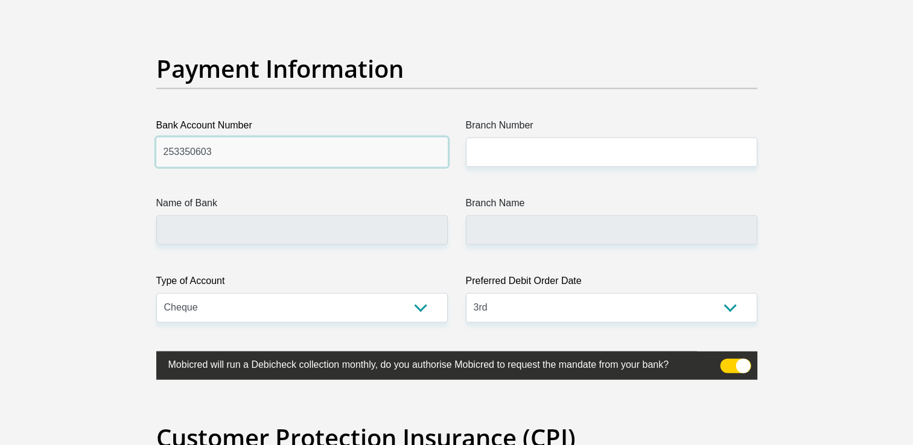
click at [164, 150] on input "253350603" at bounding box center [301, 153] width 291 height 30
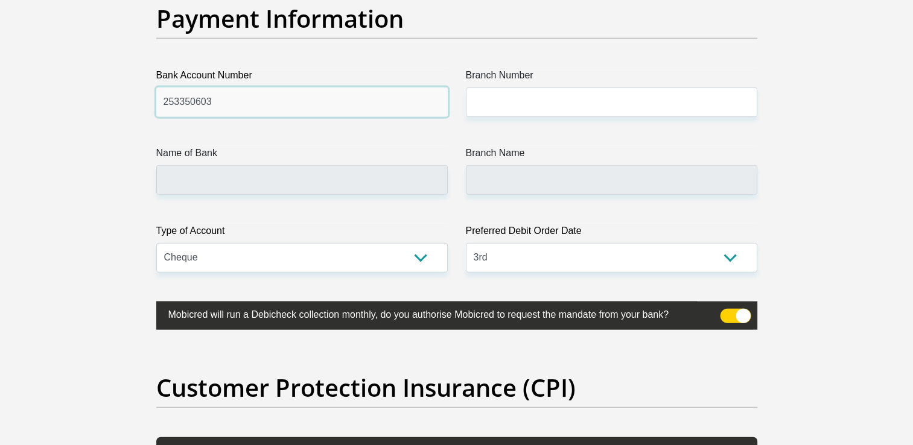
scroll to position [2800, 0]
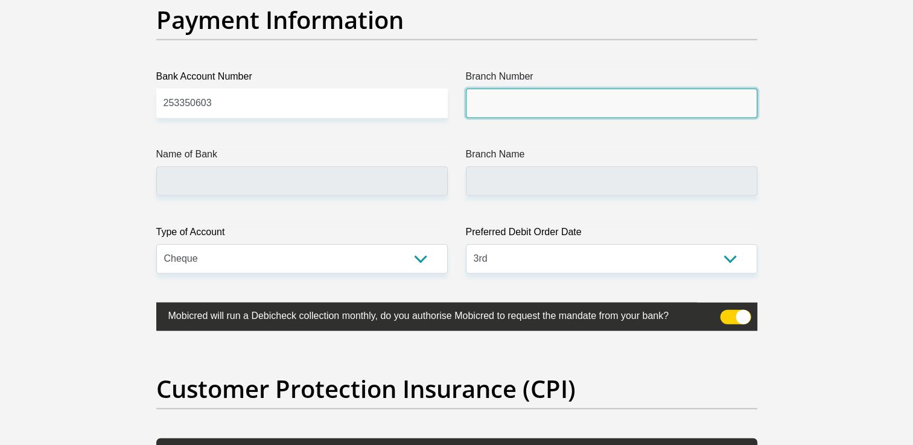
click at [521, 96] on input "Branch Number" at bounding box center [611, 104] width 291 height 30
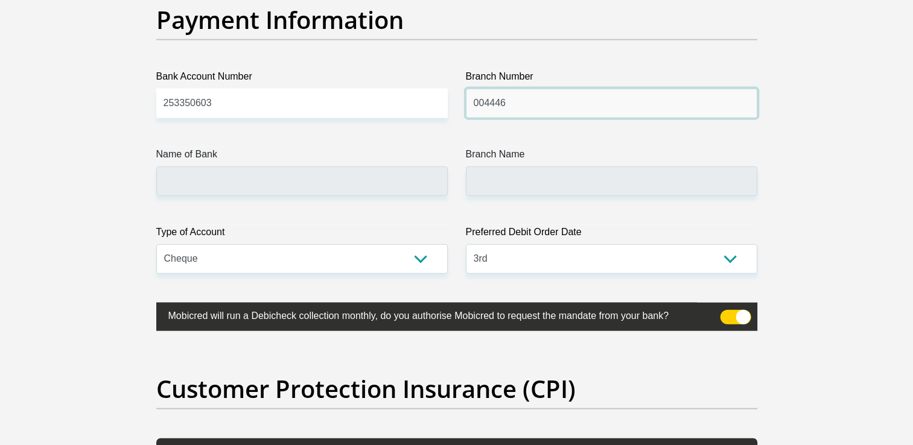
type input "004446"
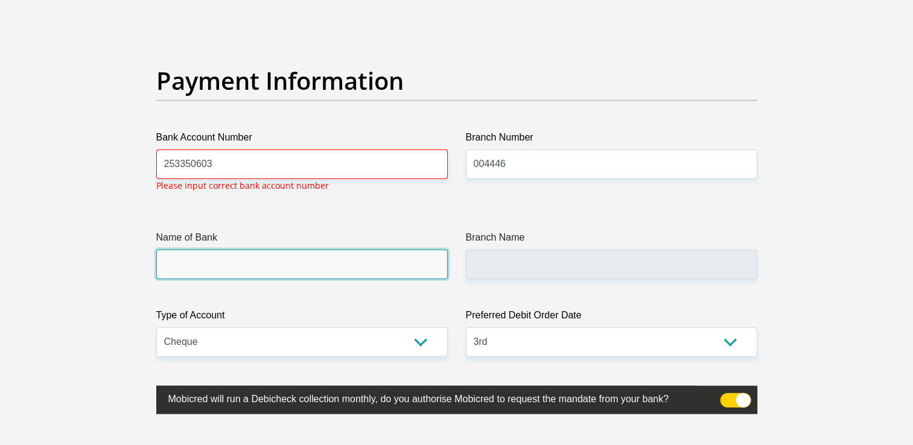
scroll to position [2735, 0]
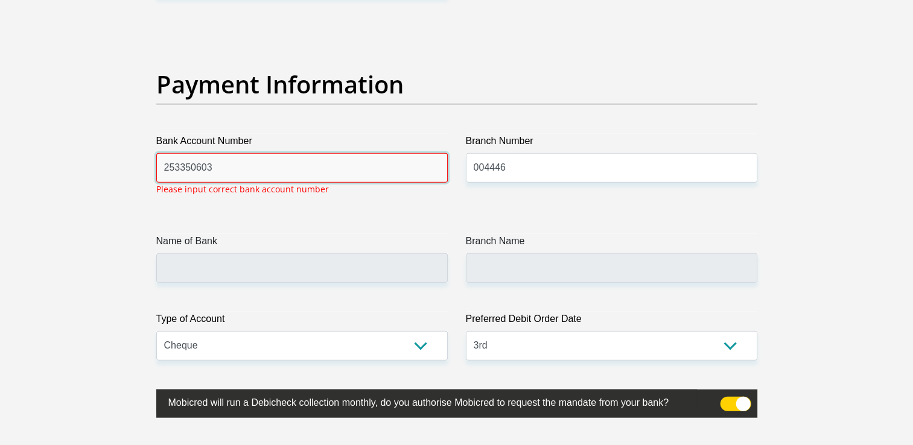
click at [325, 173] on input "253350603" at bounding box center [301, 168] width 291 height 30
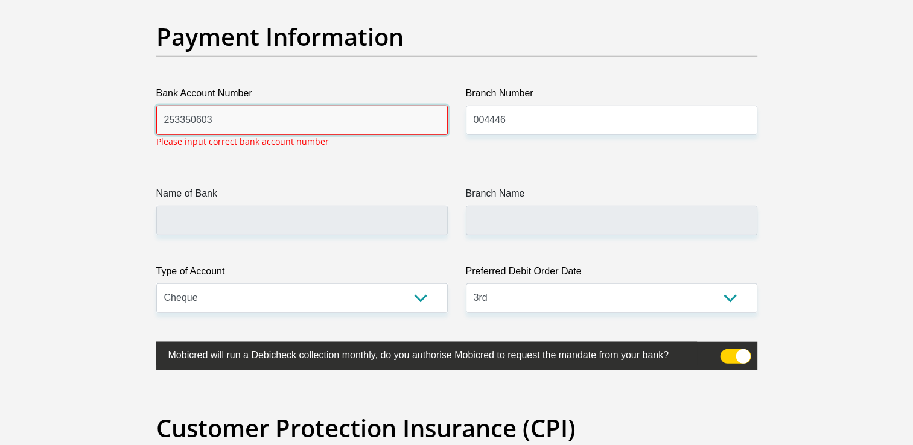
scroll to position [2782, 0]
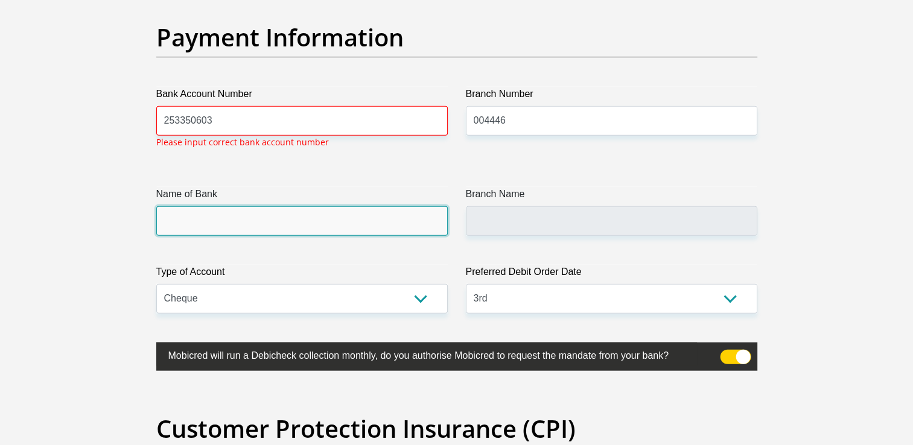
click at [235, 206] on input "Name of Bank" at bounding box center [301, 221] width 291 height 30
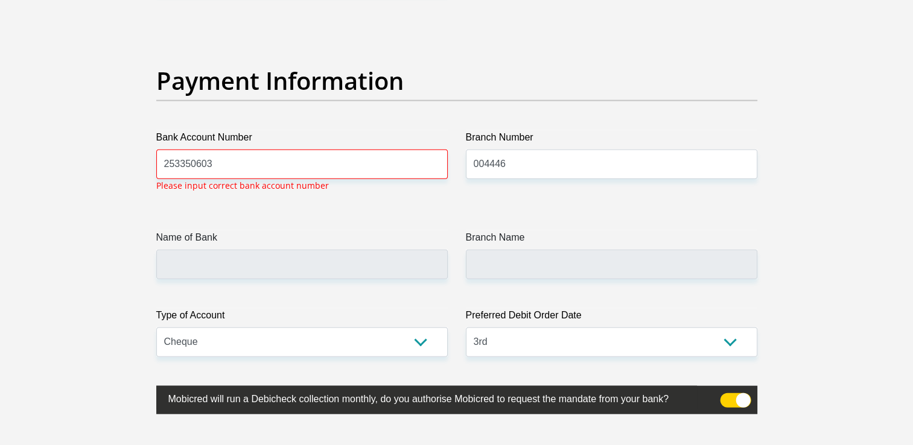
click at [314, 173] on div "Bank Account Number [FINANCIAL_ID] Please input correct bank account number" at bounding box center [301, 154] width 291 height 49
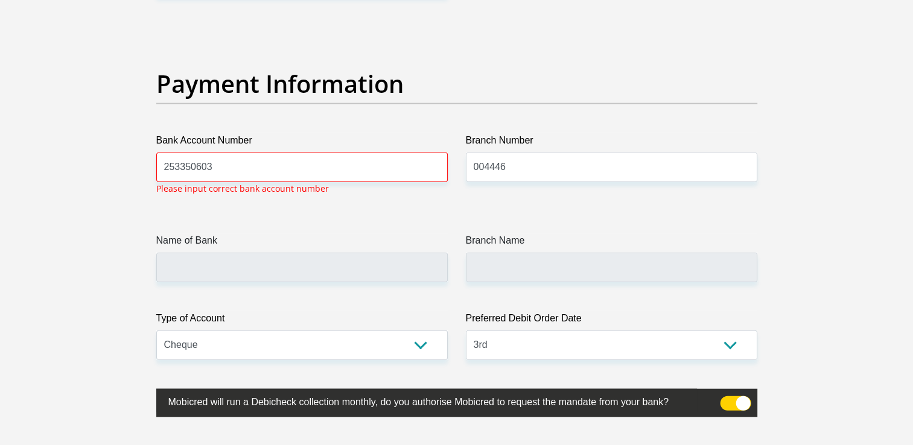
scroll to position [2735, 0]
click at [301, 165] on input "253350603" at bounding box center [301, 168] width 291 height 30
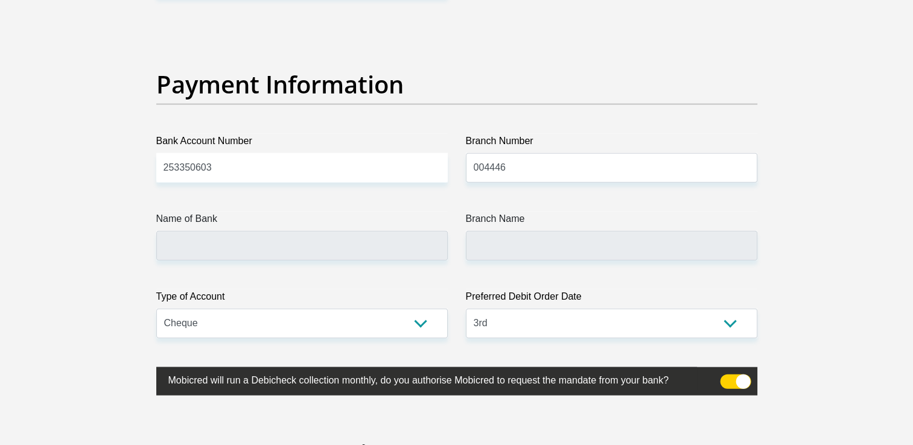
click at [310, 123] on div "Payment Information" at bounding box center [456, 102] width 619 height 64
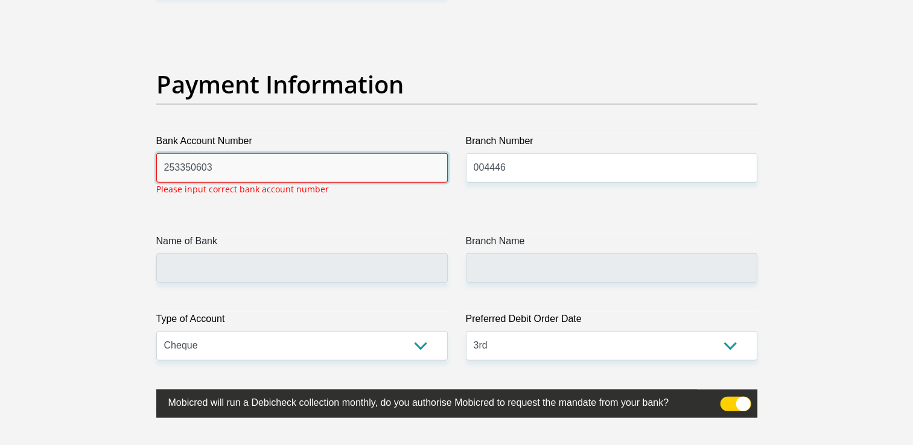
click at [217, 169] on input "253350603" at bounding box center [301, 168] width 291 height 30
type input "253350603"
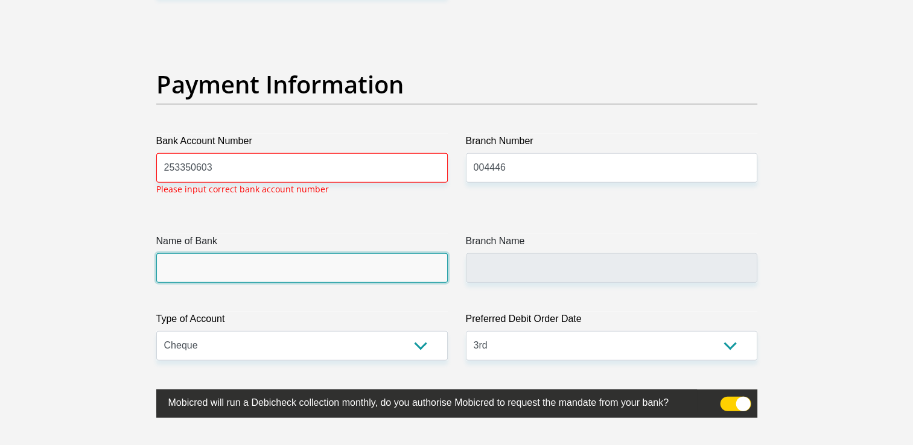
click at [355, 267] on input "Name of Bank" at bounding box center [301, 268] width 291 height 30
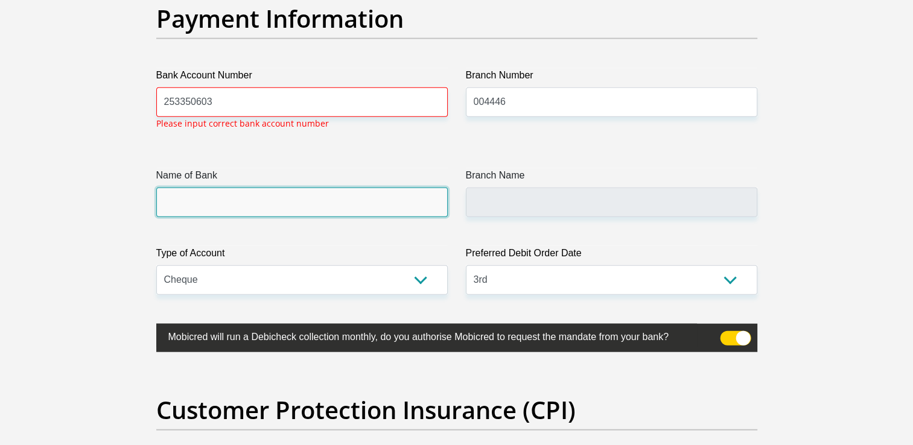
scroll to position [2801, 0]
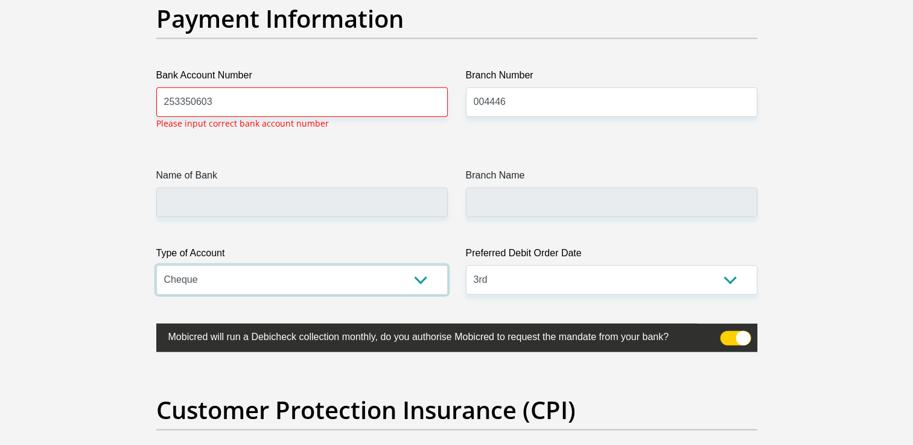
click at [426, 279] on select "Cheque Savings" at bounding box center [301, 280] width 291 height 30
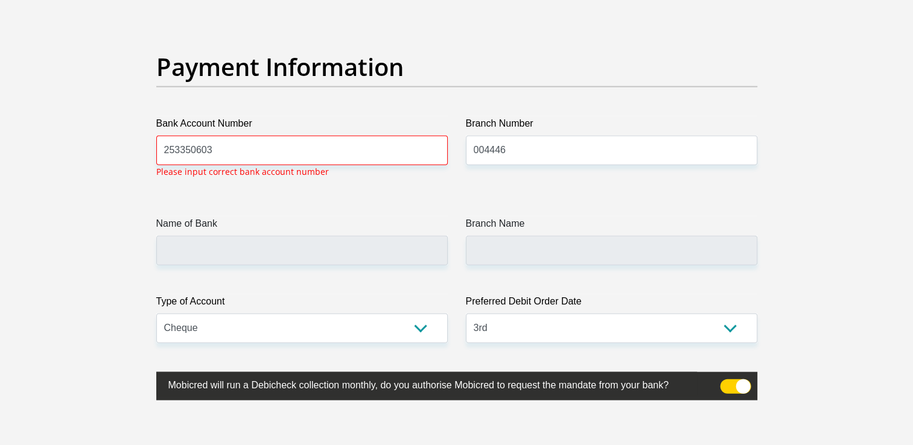
click at [392, 221] on label "Name of Bank" at bounding box center [301, 226] width 291 height 19
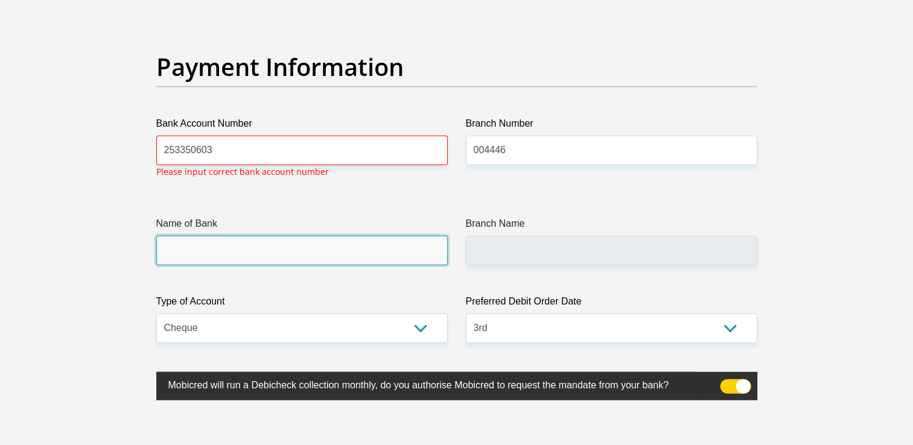
click at [392, 236] on input "Name of Bank" at bounding box center [301, 251] width 291 height 30
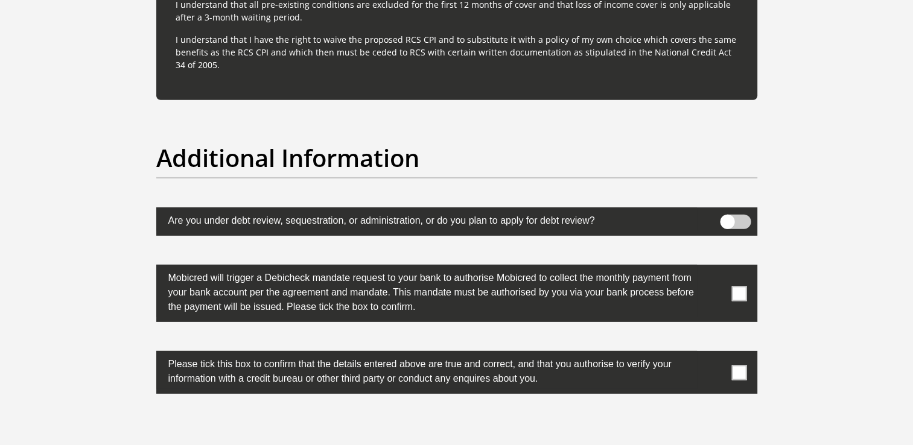
scroll to position [3727, 0]
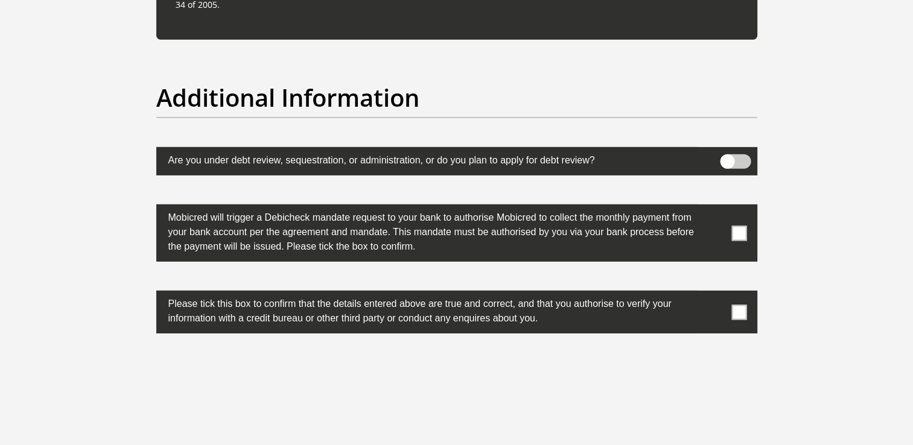
click at [741, 232] on span at bounding box center [738, 233] width 15 height 15
click at [715, 207] on input "checkbox" at bounding box center [715, 207] width 0 height 0
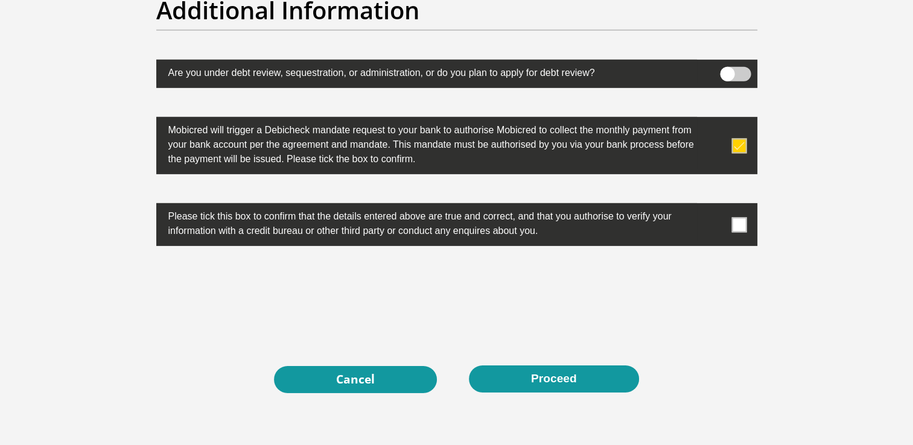
scroll to position [3821, 0]
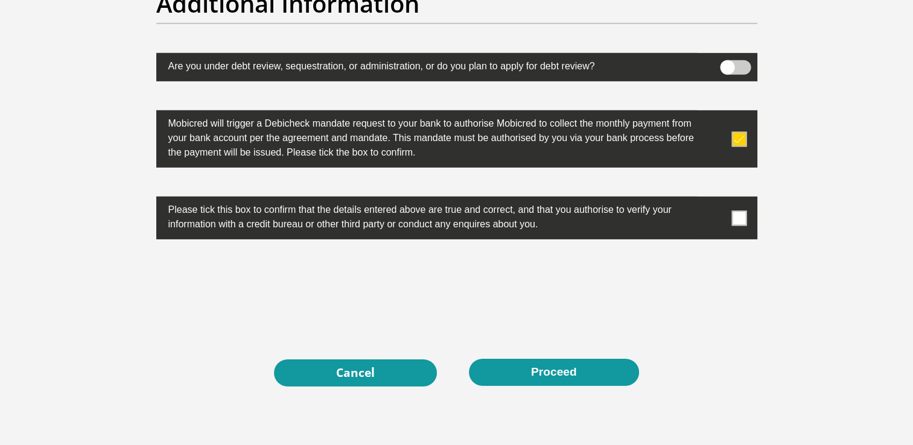
click at [736, 214] on span at bounding box center [738, 218] width 15 height 15
click at [715, 200] on input "checkbox" at bounding box center [715, 200] width 0 height 0
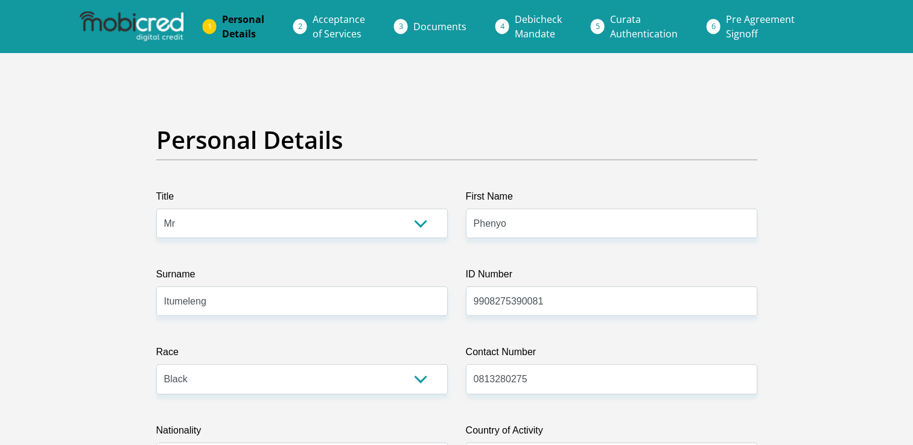
scroll to position [3892, 0]
